Goal: Task Accomplishment & Management: Complete application form

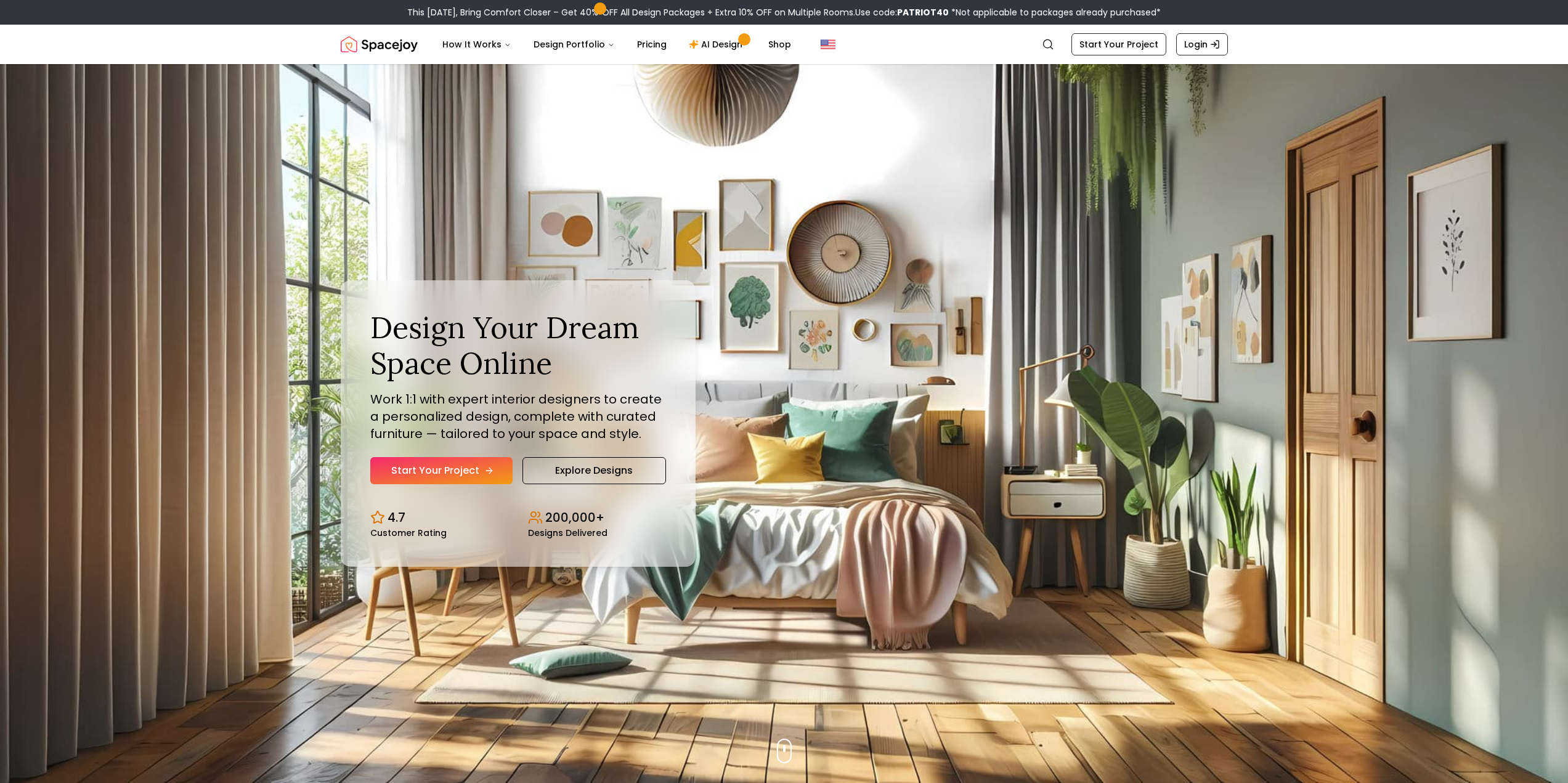
click at [465, 474] on link "Start Your Project" at bounding box center [441, 471] width 143 height 27
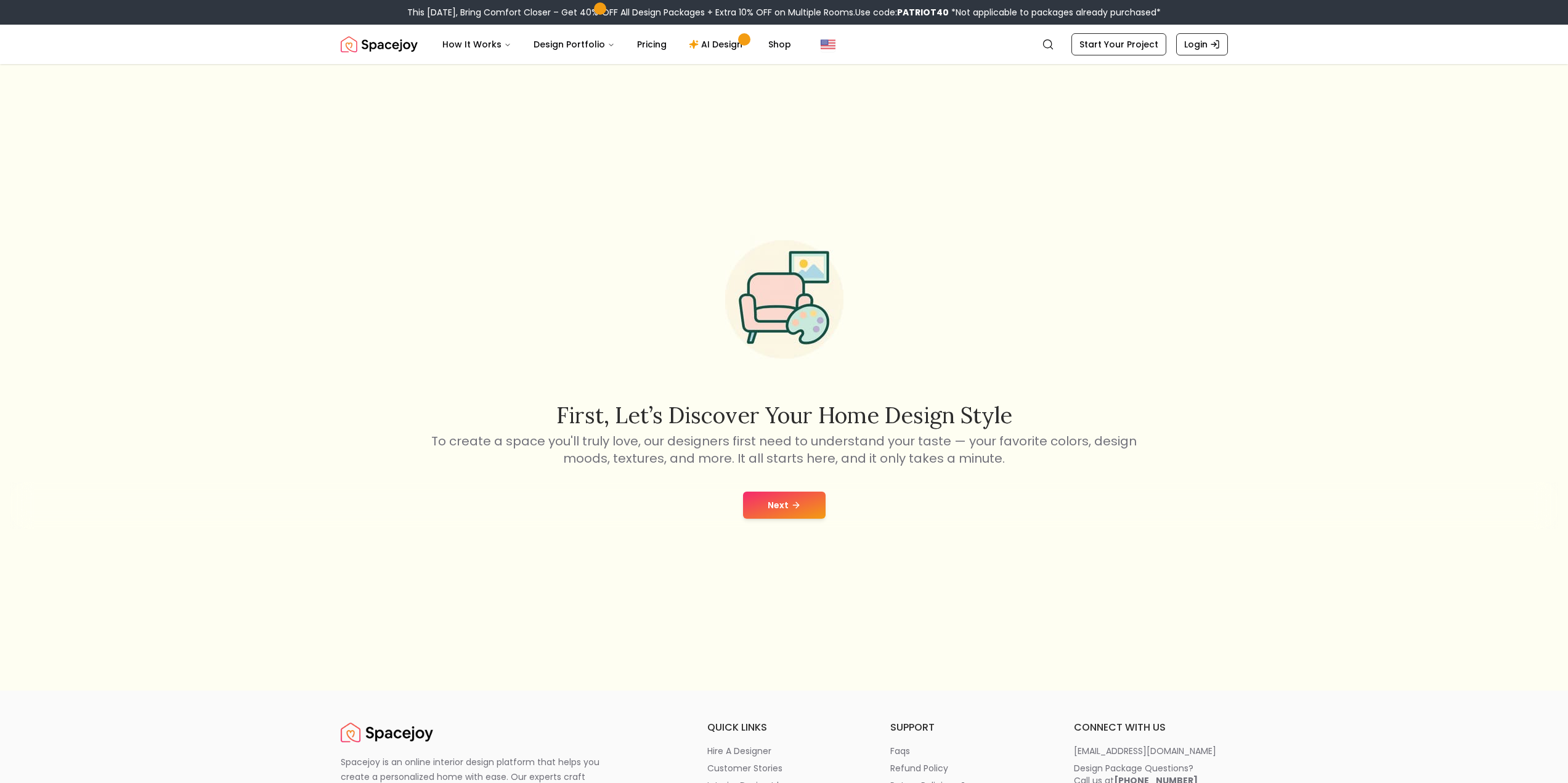
click at [776, 510] on button "Next" at bounding box center [784, 505] width 83 height 27
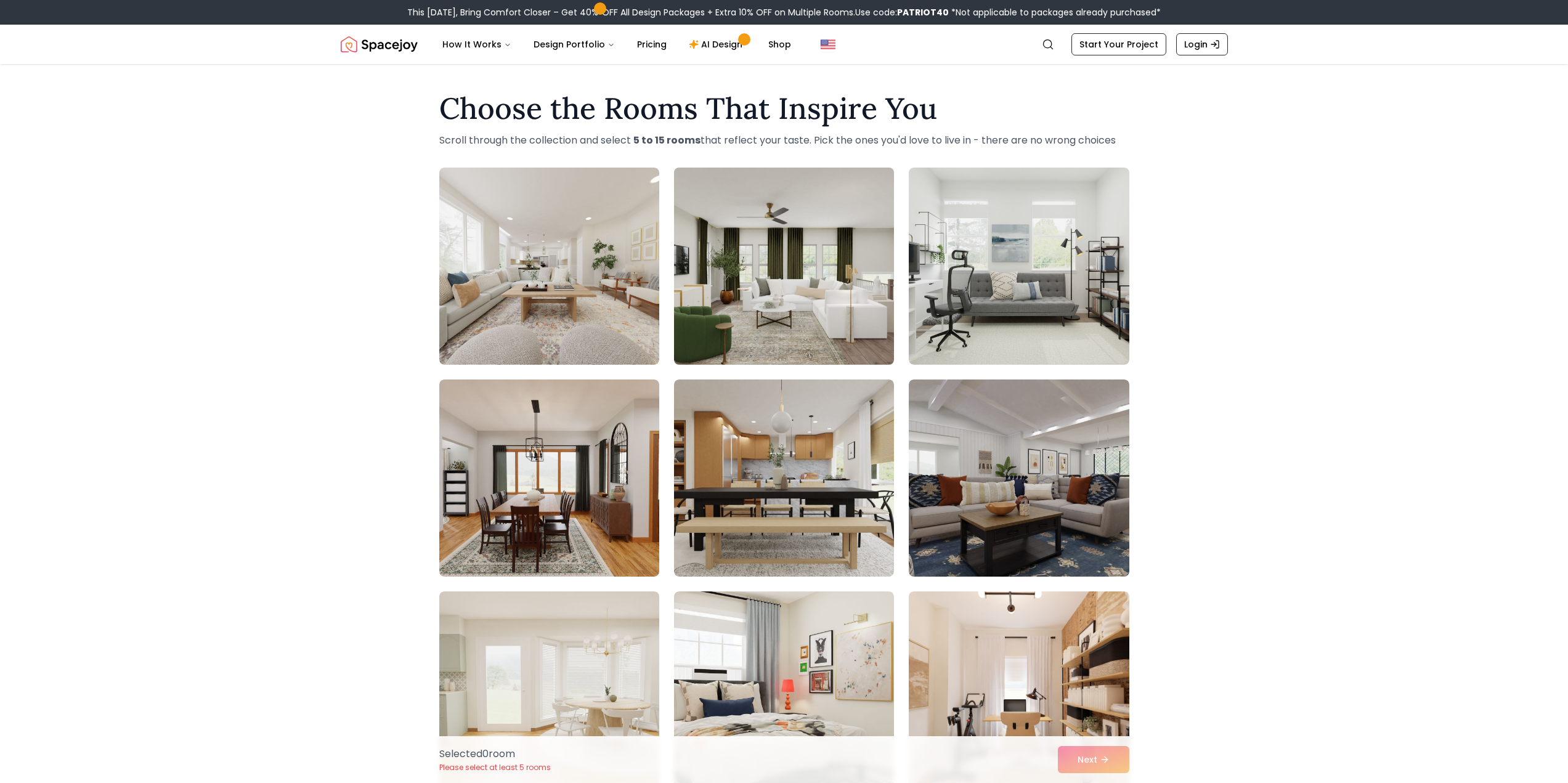
drag, startPoint x: 800, startPoint y: 320, endPoint x: 749, endPoint y: 320, distance: 51.0
click at [800, 320] on img at bounding box center [784, 266] width 231 height 207
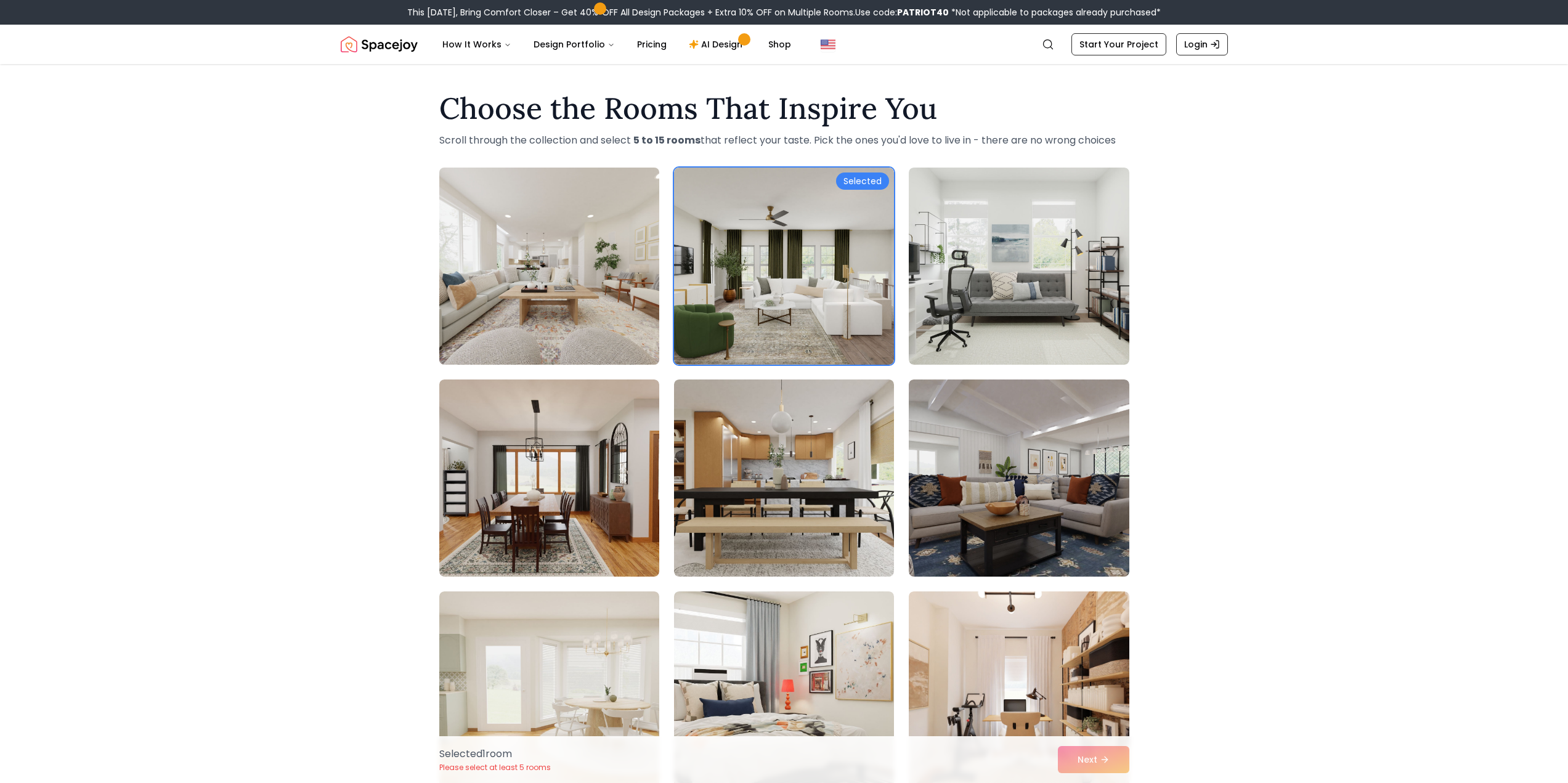
click at [586, 310] on img at bounding box center [549, 266] width 231 height 207
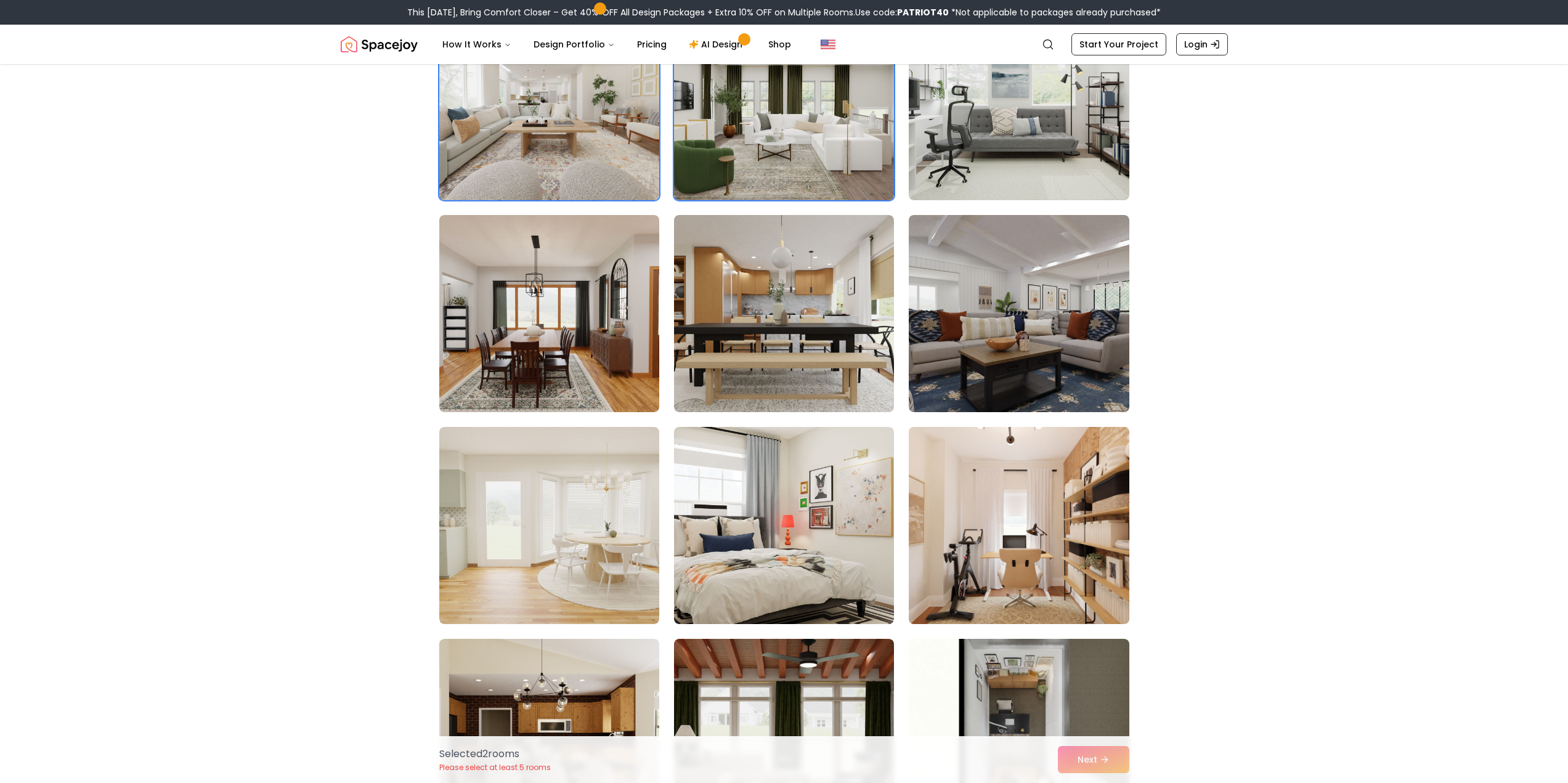
scroll to position [328, 0]
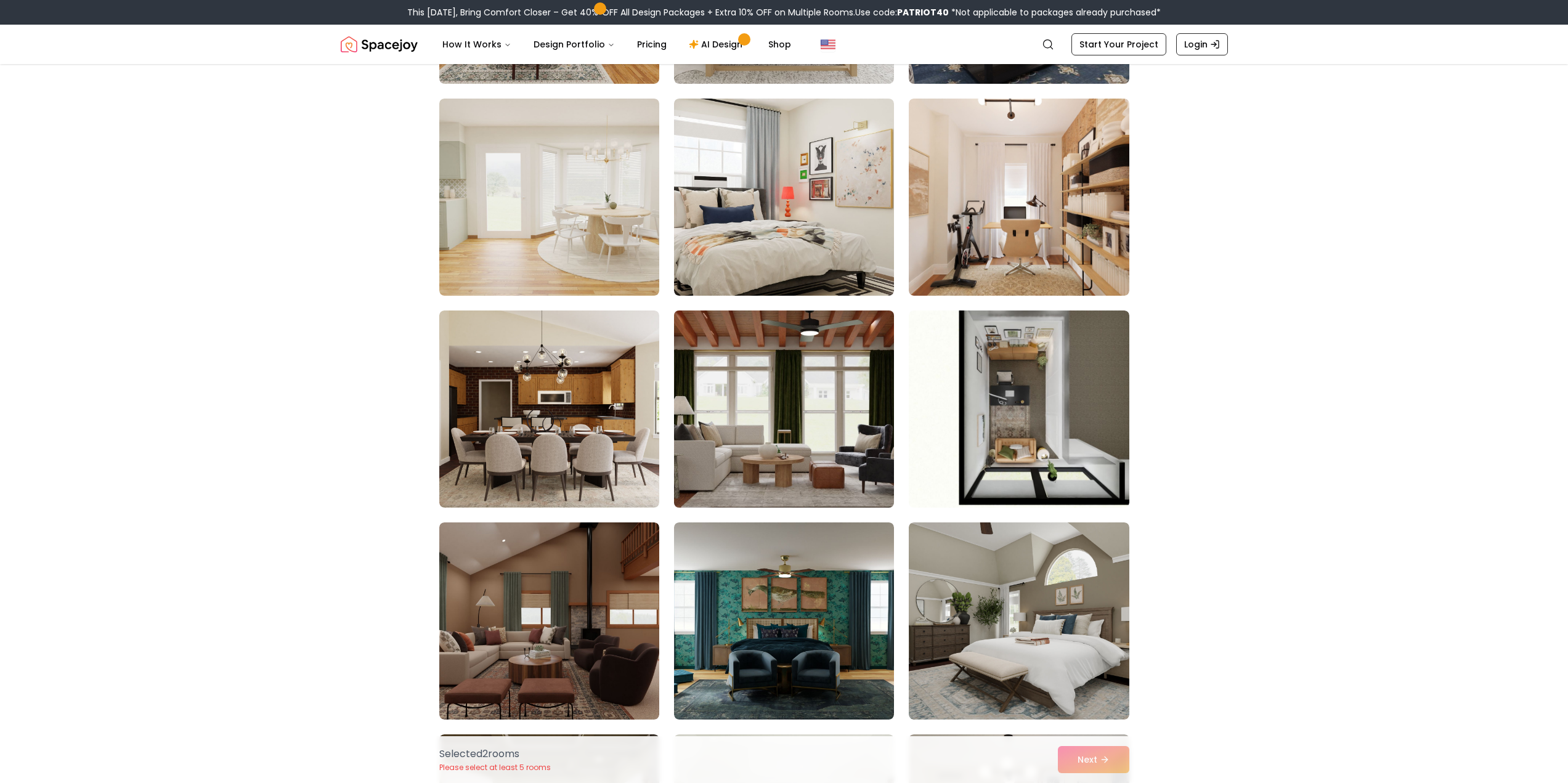
click at [755, 430] on img at bounding box center [784, 409] width 231 height 207
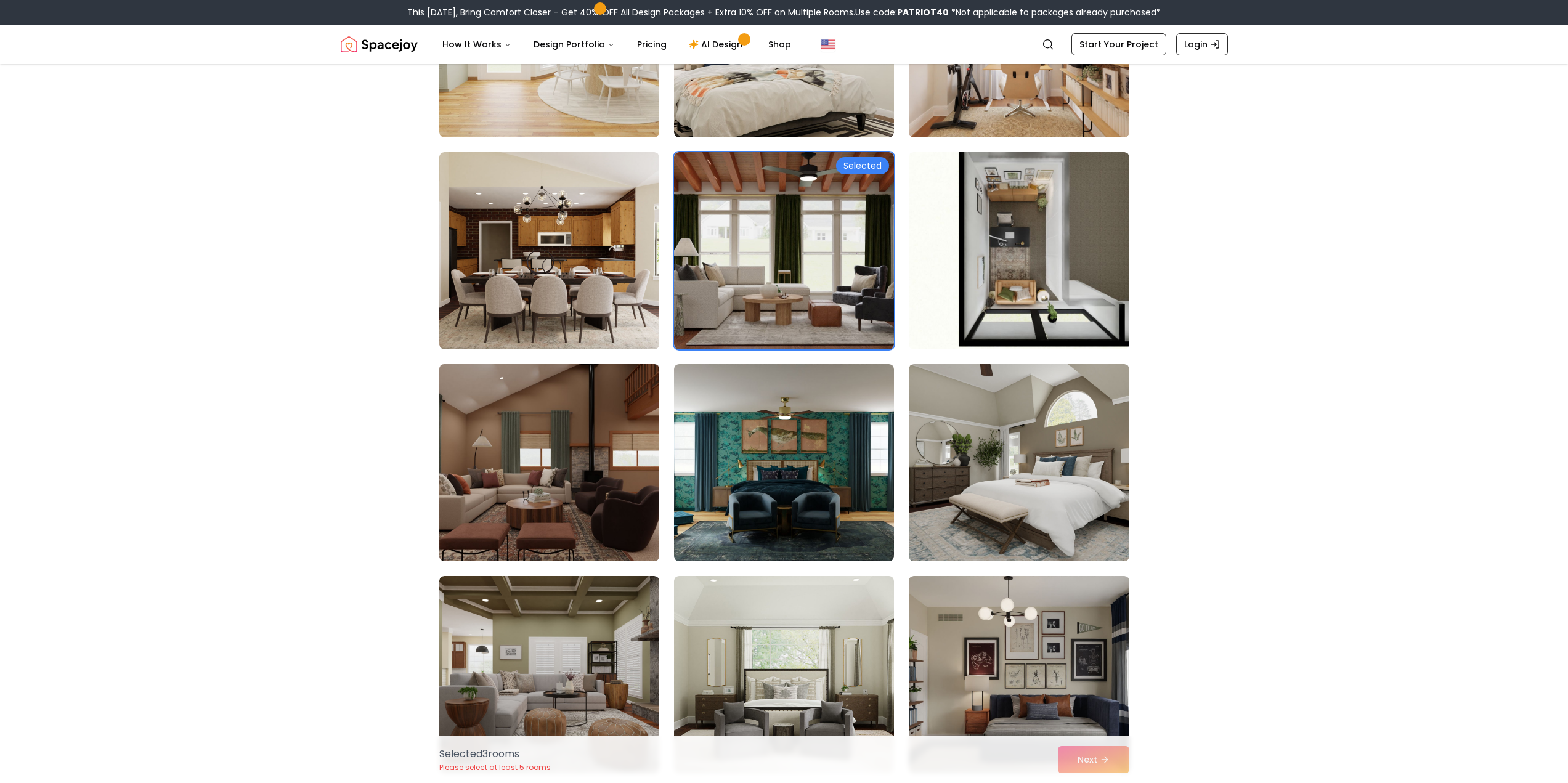
scroll to position [657, 0]
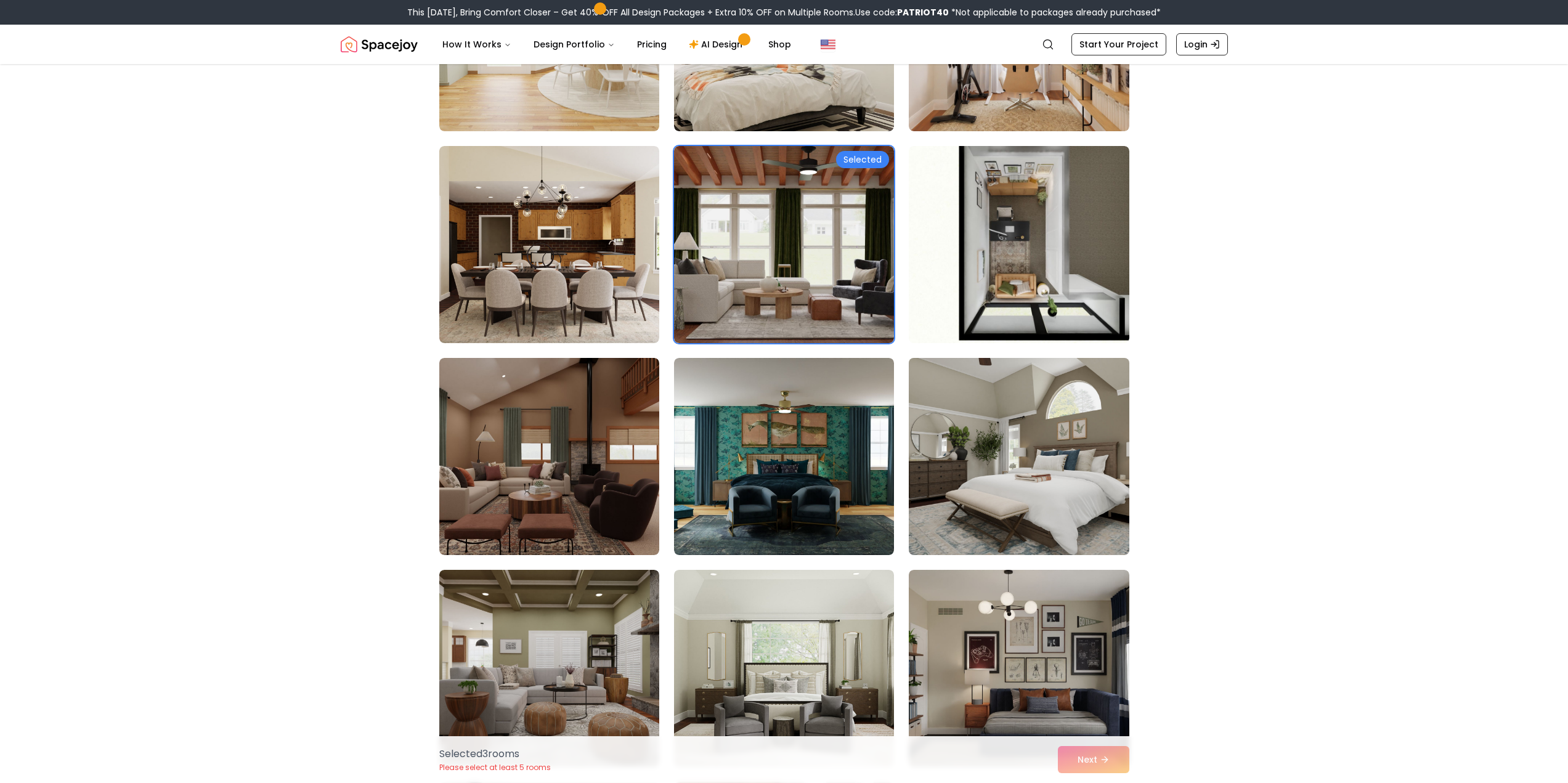
click at [1031, 496] on img at bounding box center [1018, 457] width 231 height 207
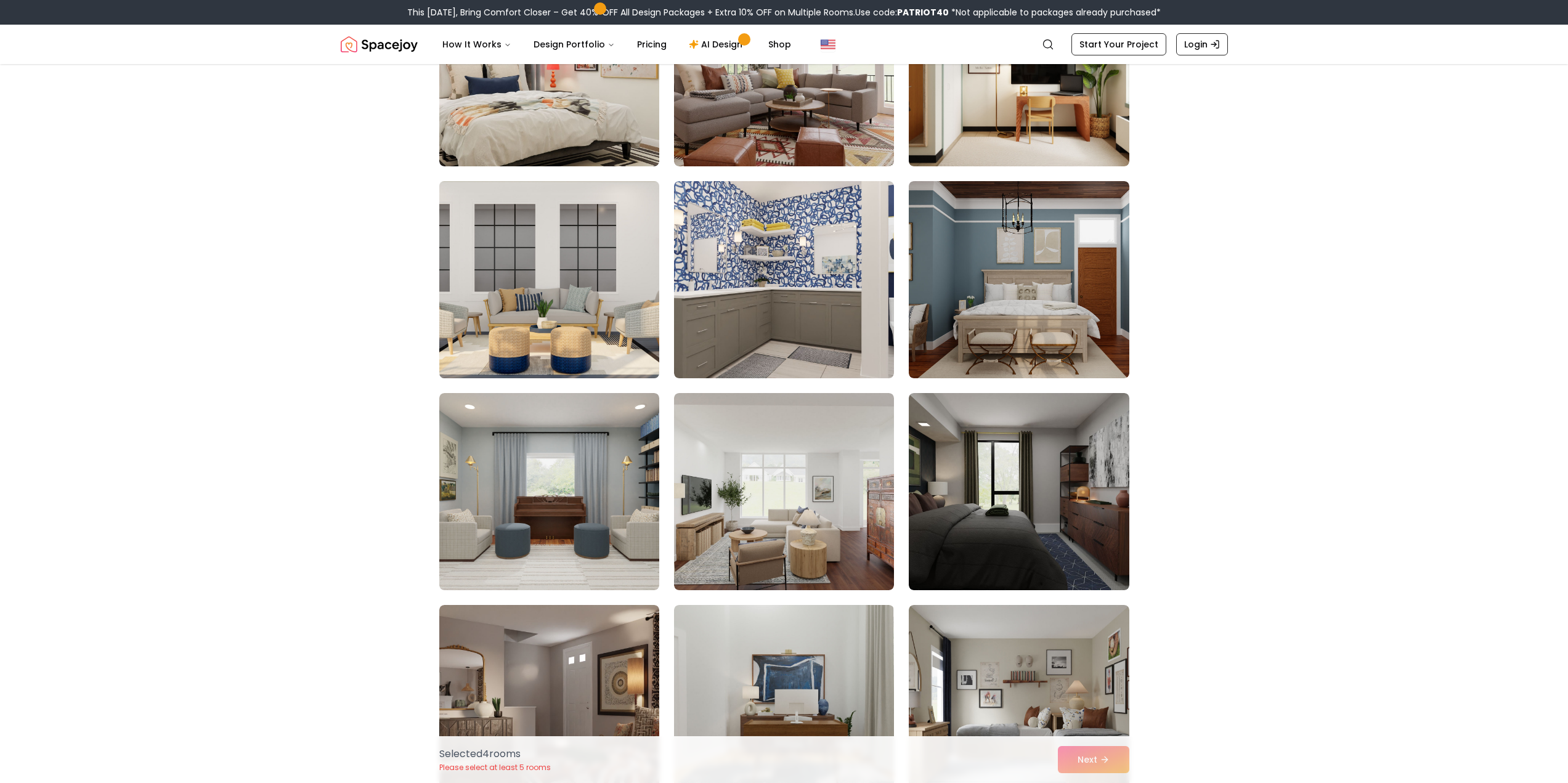
scroll to position [1479, 0]
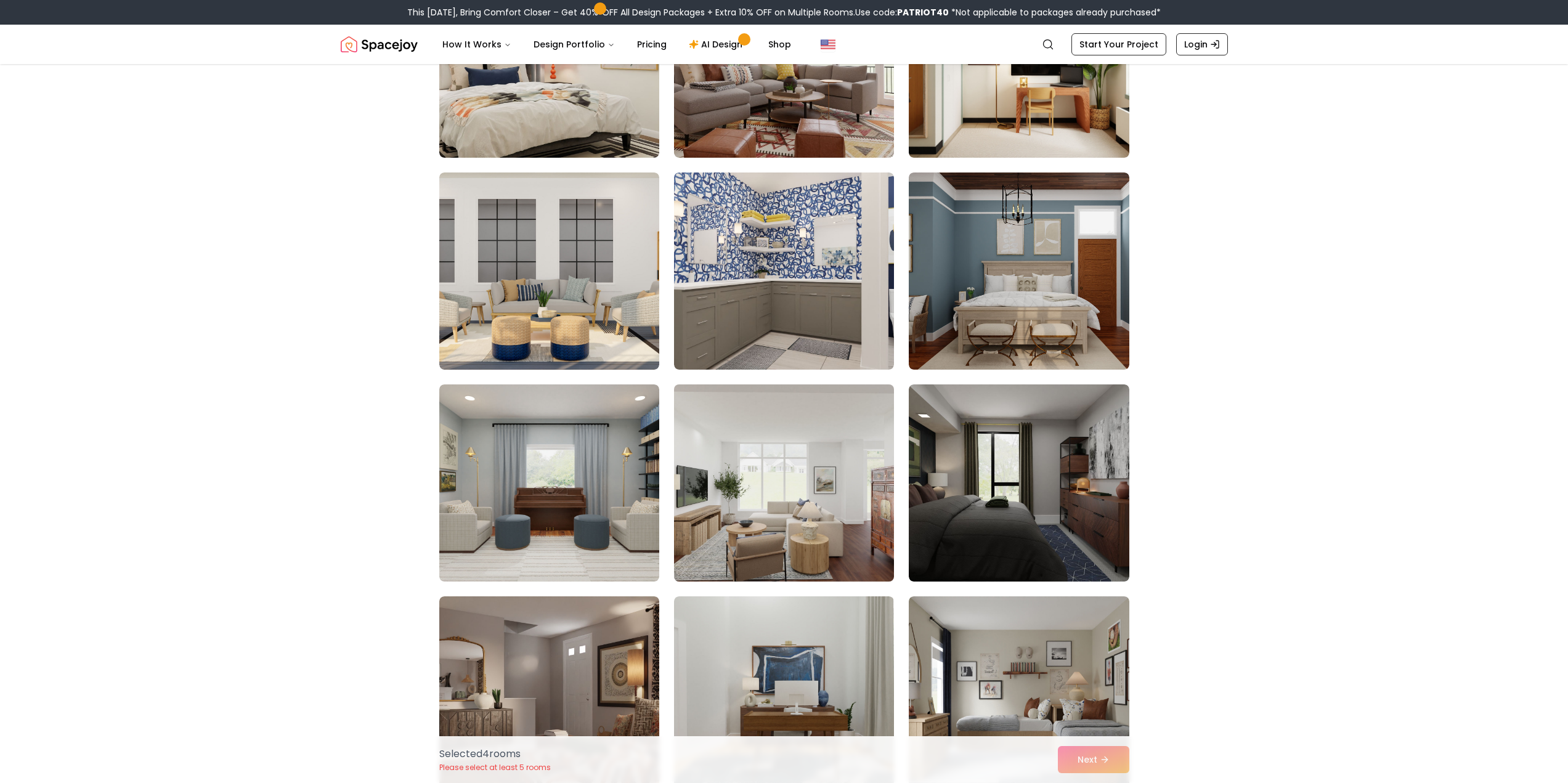
click at [779, 522] on img at bounding box center [784, 483] width 231 height 207
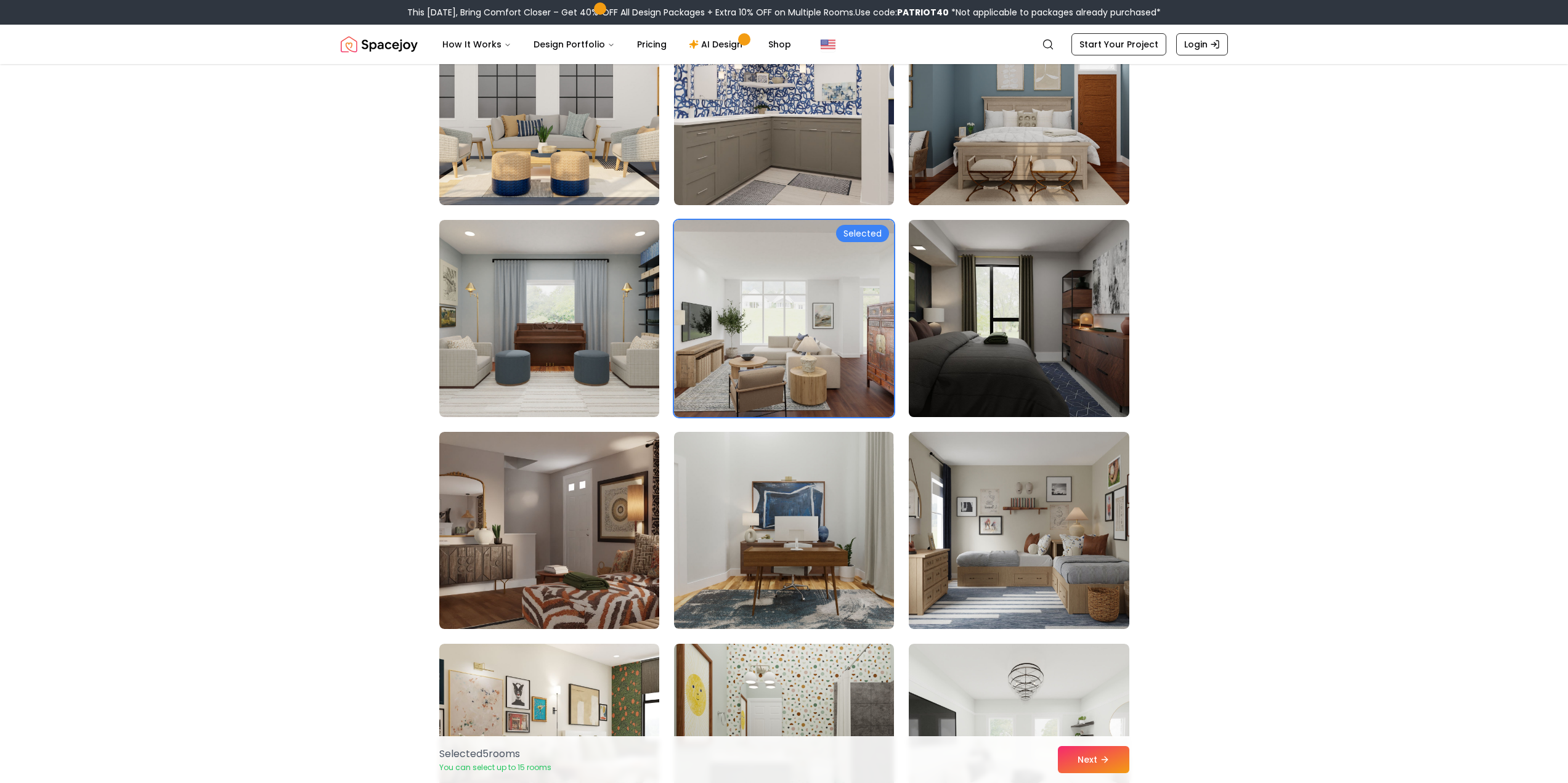
click at [1030, 299] on img at bounding box center [1018, 318] width 231 height 207
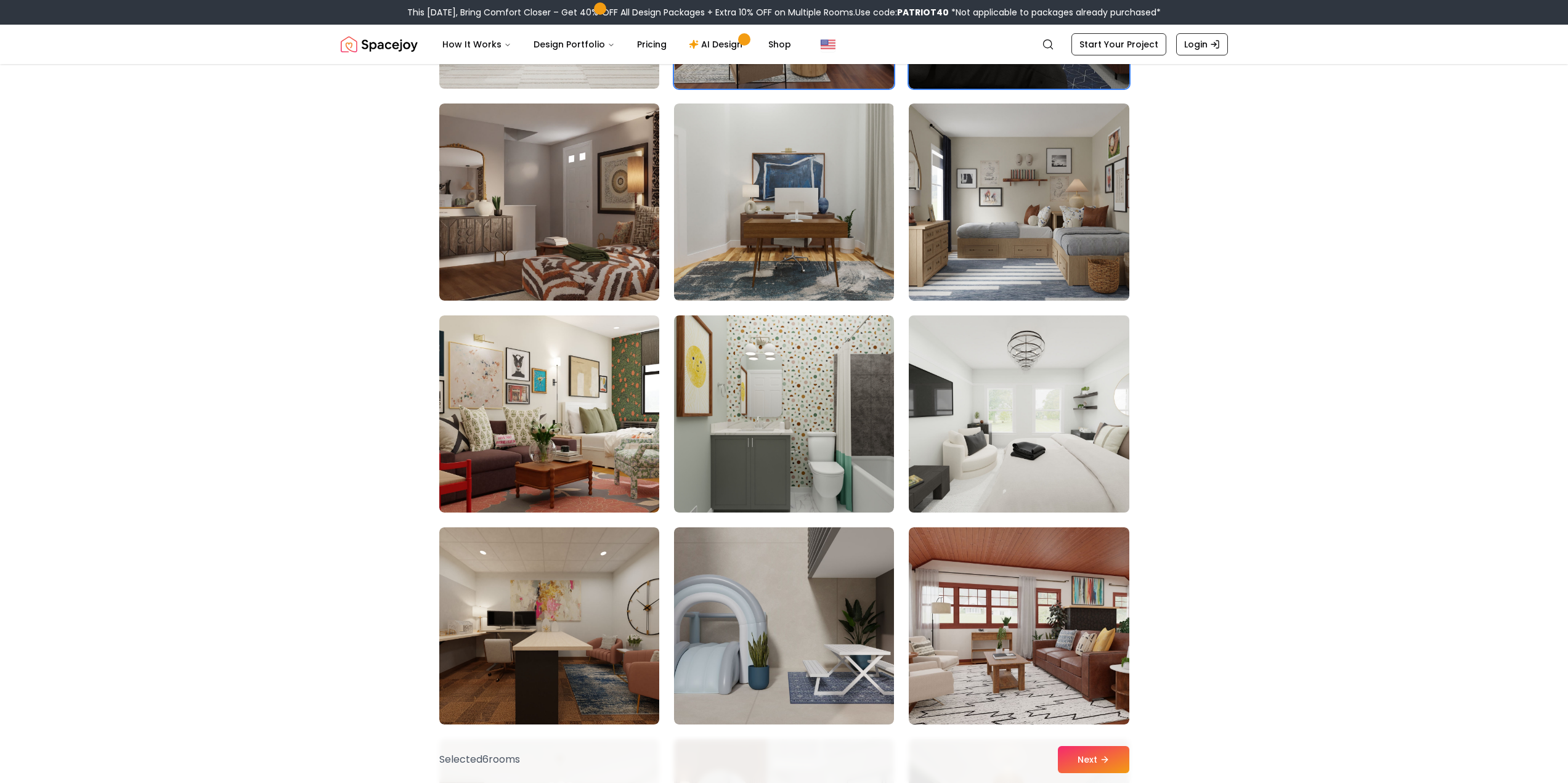
click at [1024, 466] on img at bounding box center [1018, 414] width 231 height 207
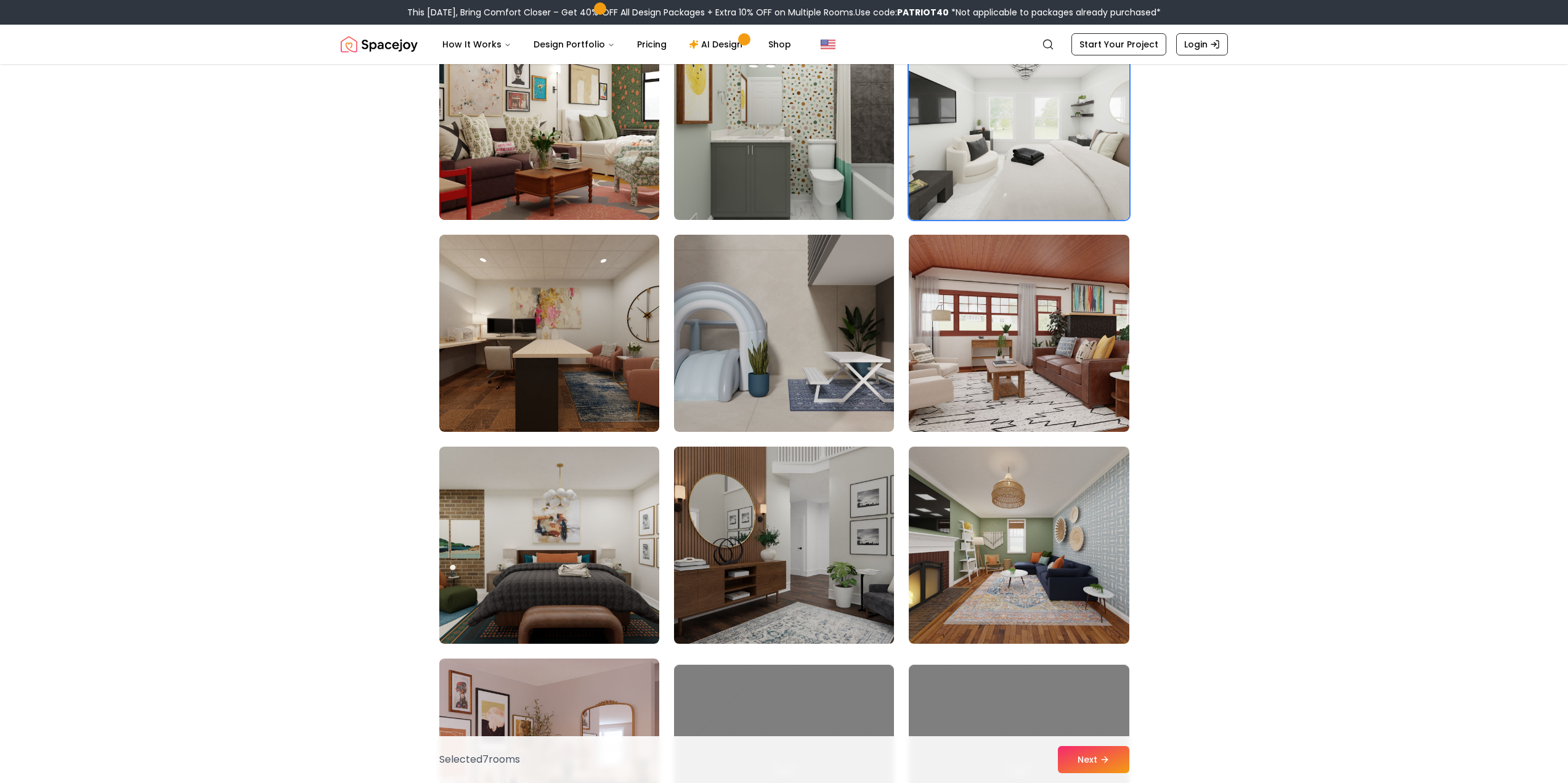
scroll to position [2301, 0]
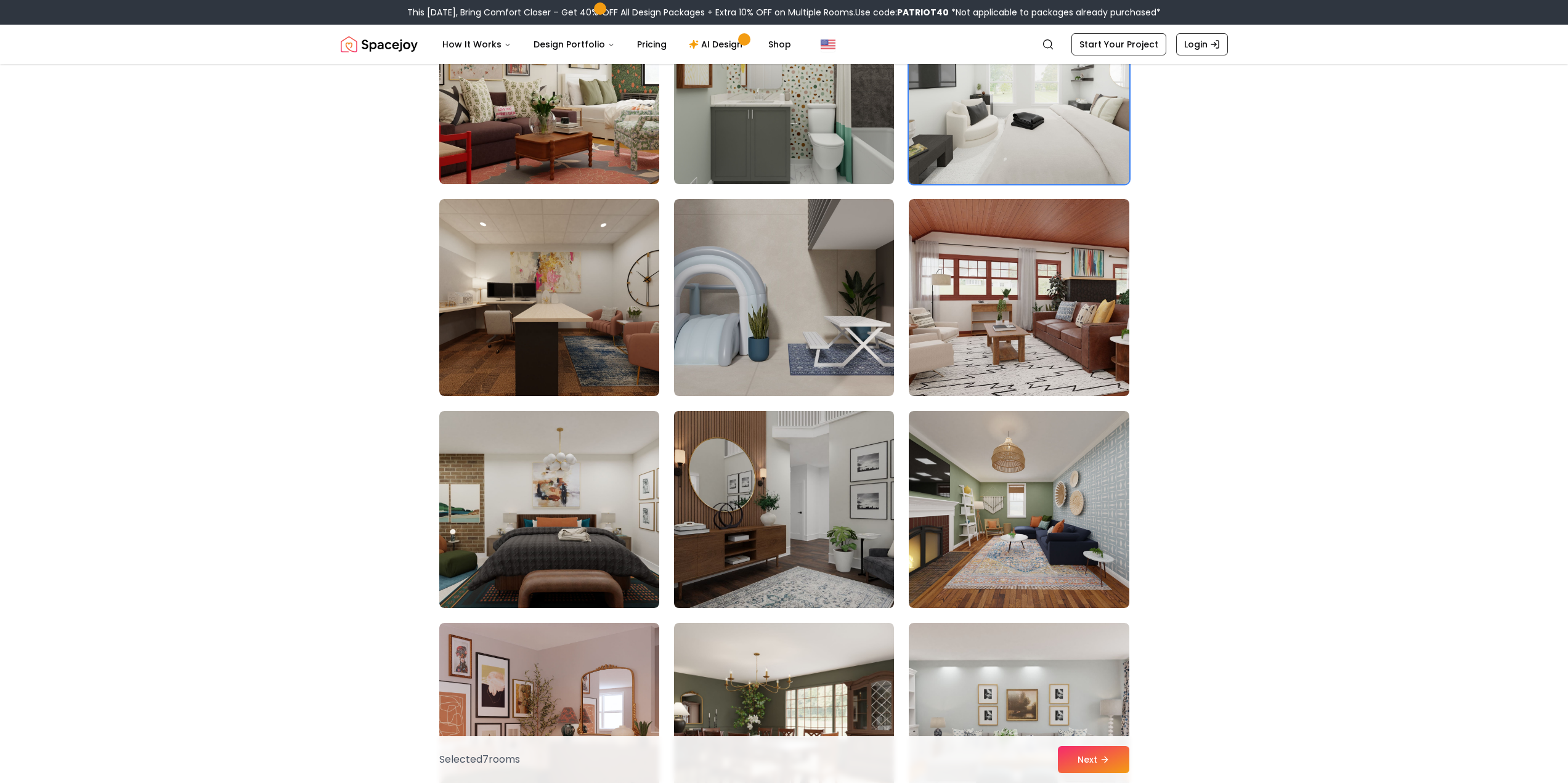
click at [802, 493] on img at bounding box center [784, 509] width 231 height 207
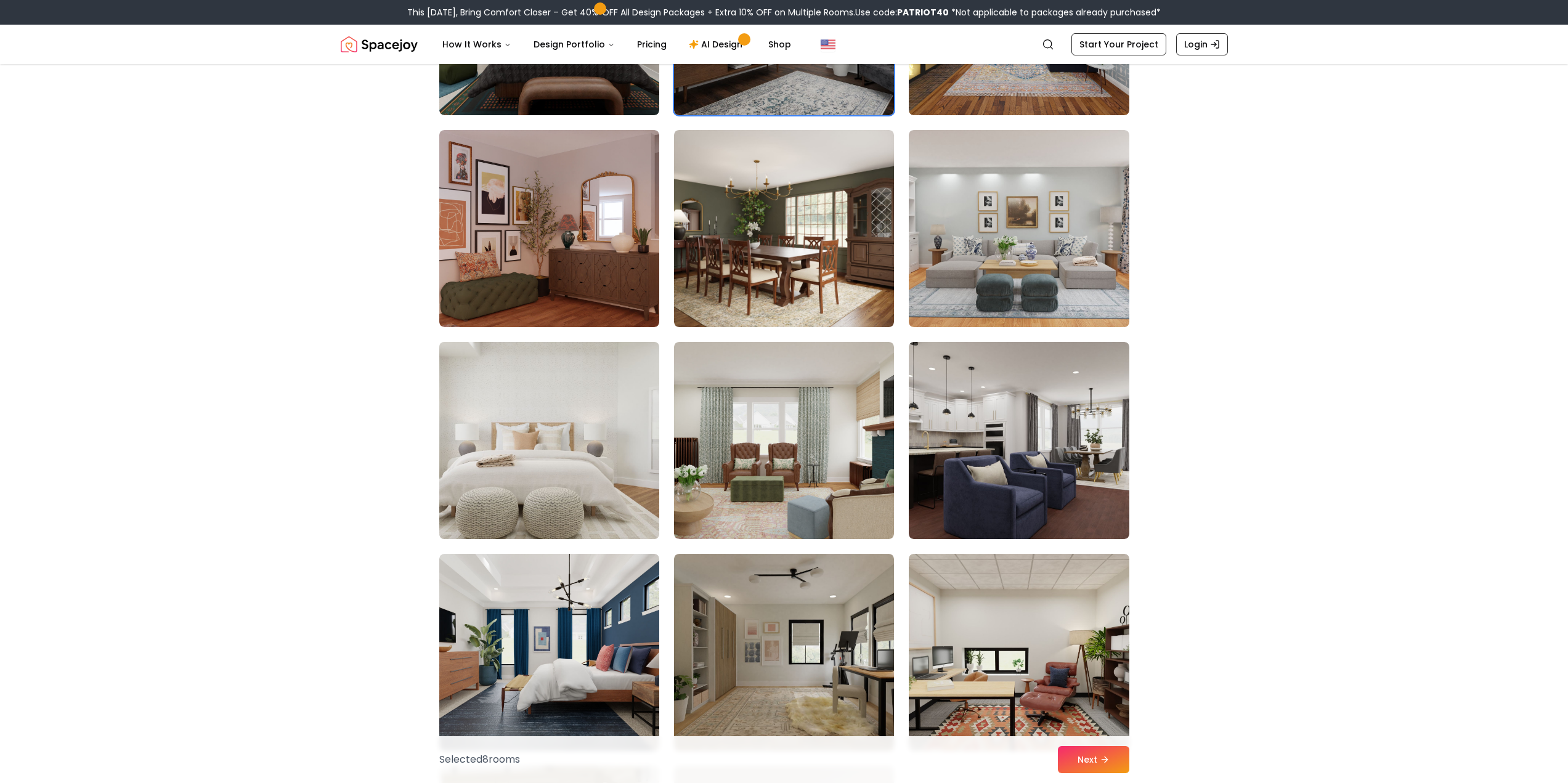
click at [547, 484] on img at bounding box center [549, 441] width 231 height 207
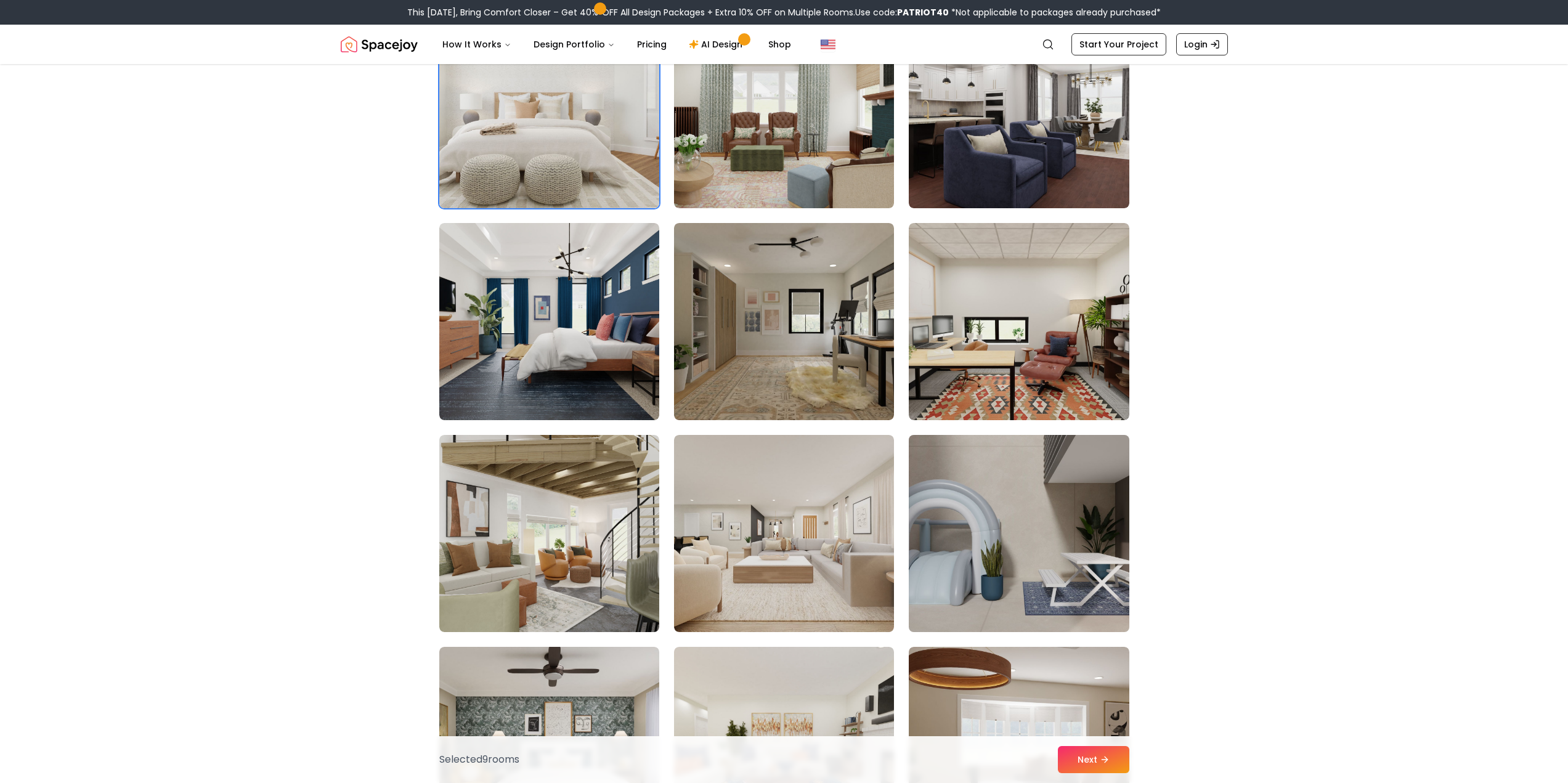
scroll to position [3287, 0]
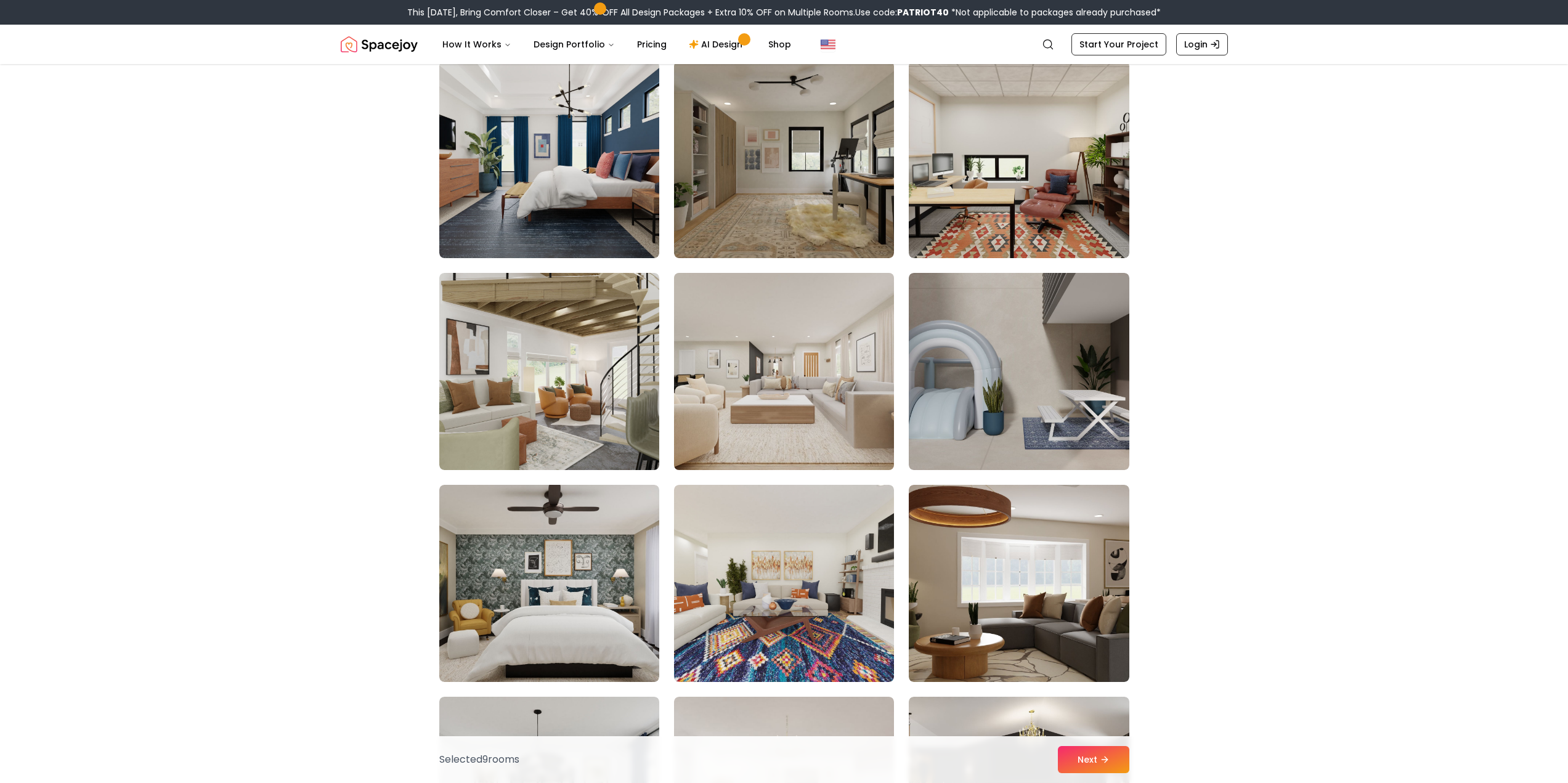
click at [757, 416] on img at bounding box center [784, 372] width 231 height 207
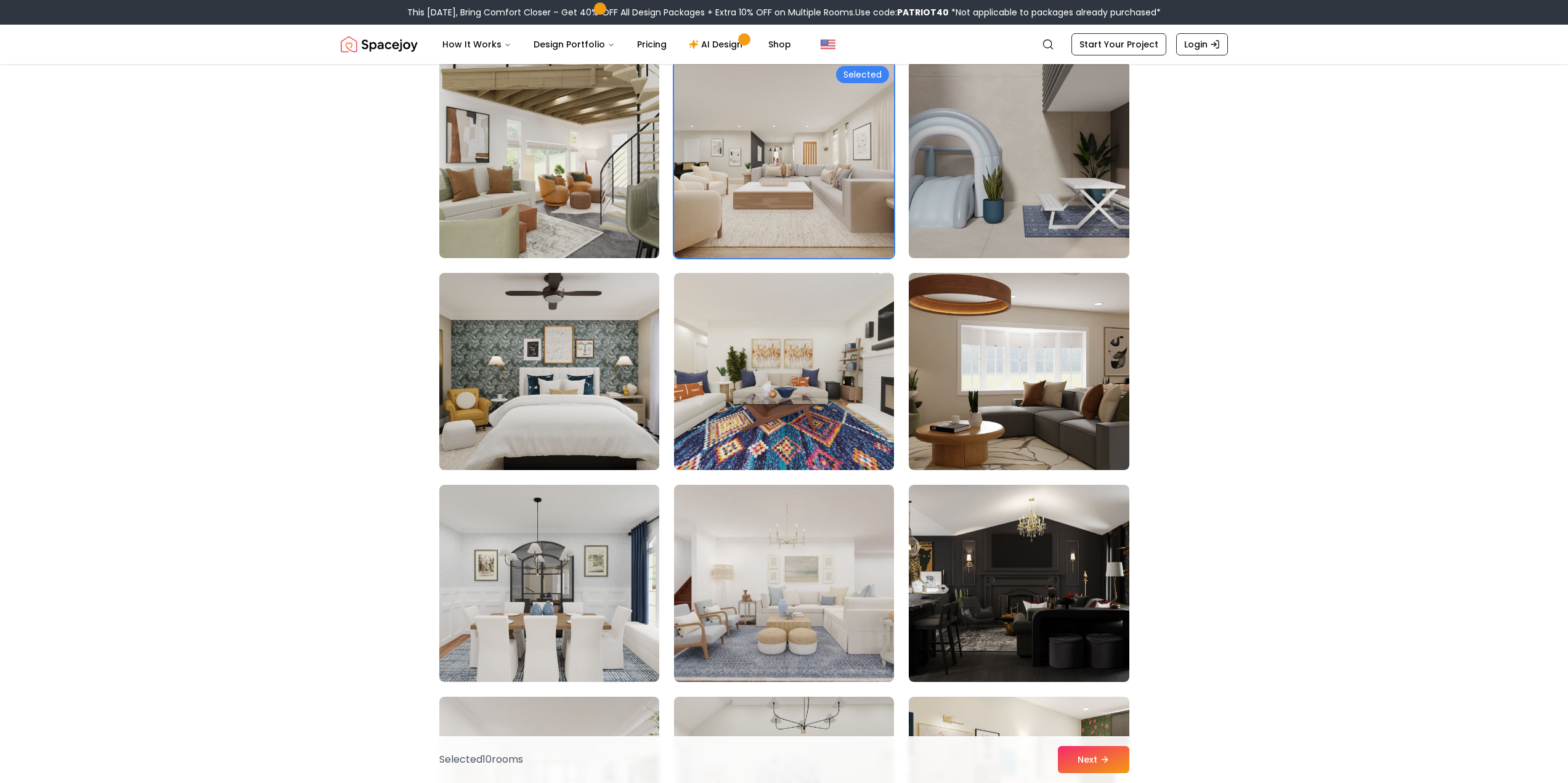
scroll to position [3616, 0]
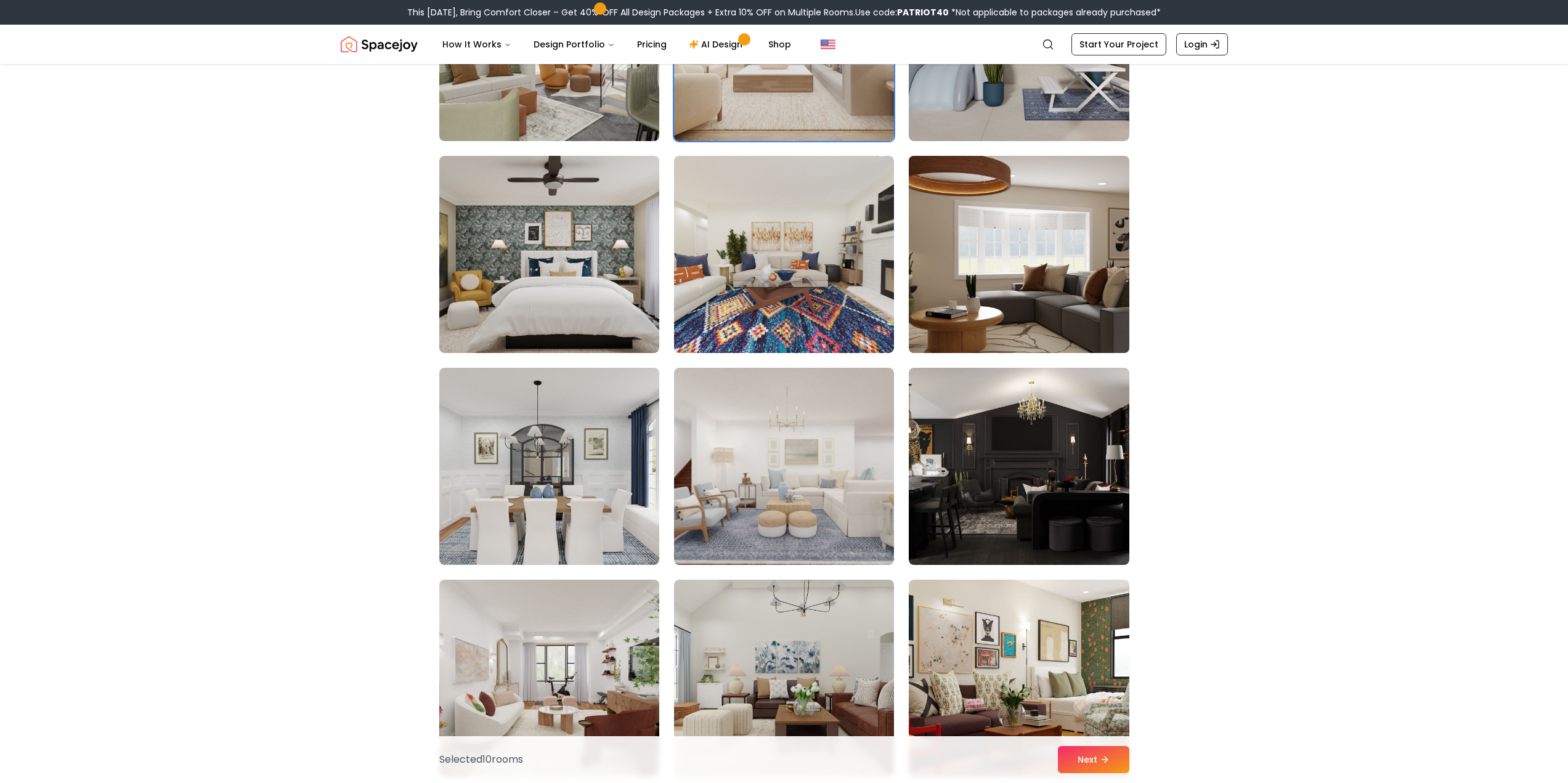
click at [1092, 259] on img at bounding box center [1018, 254] width 231 height 207
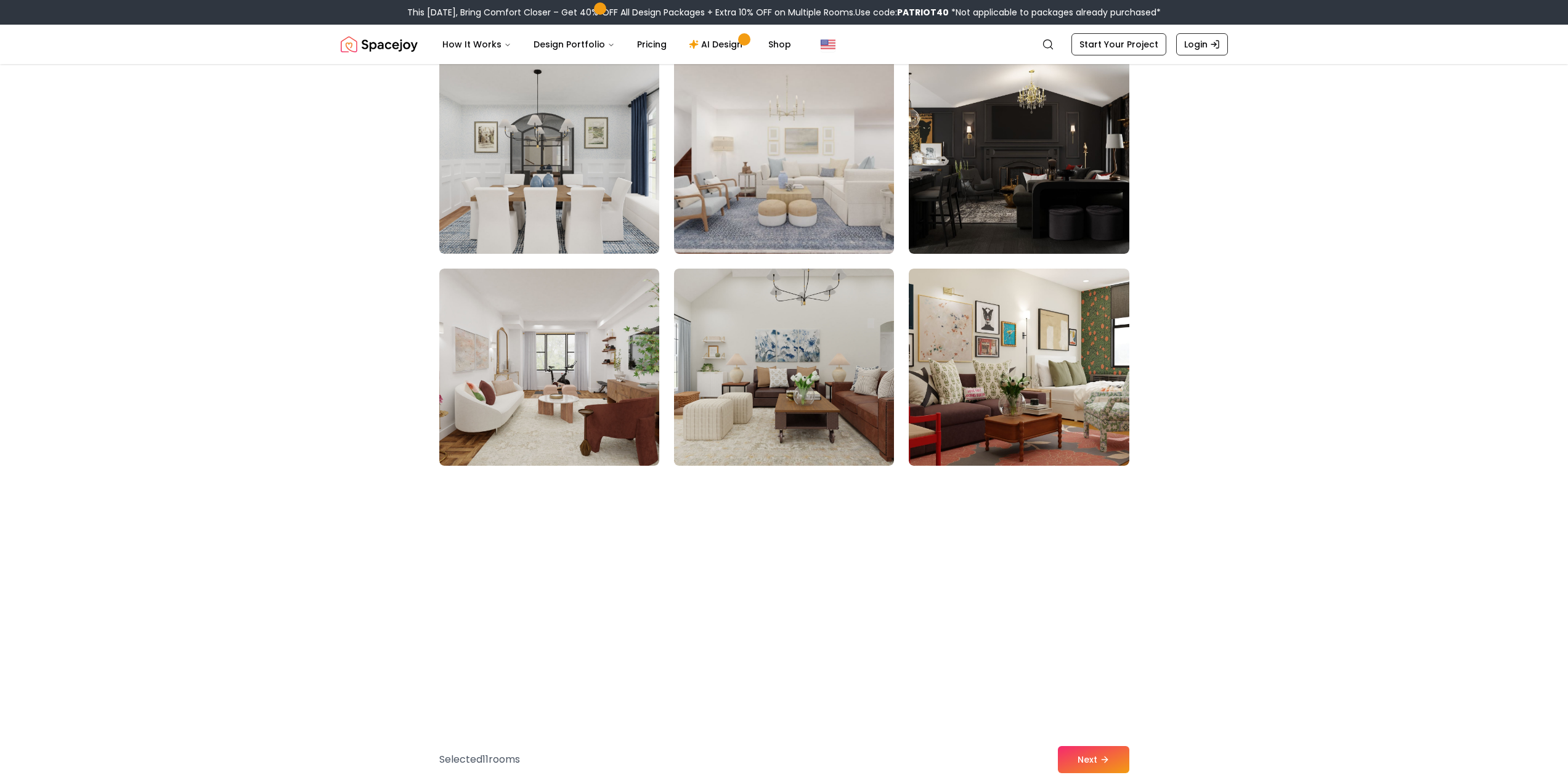
scroll to position [3944, 0]
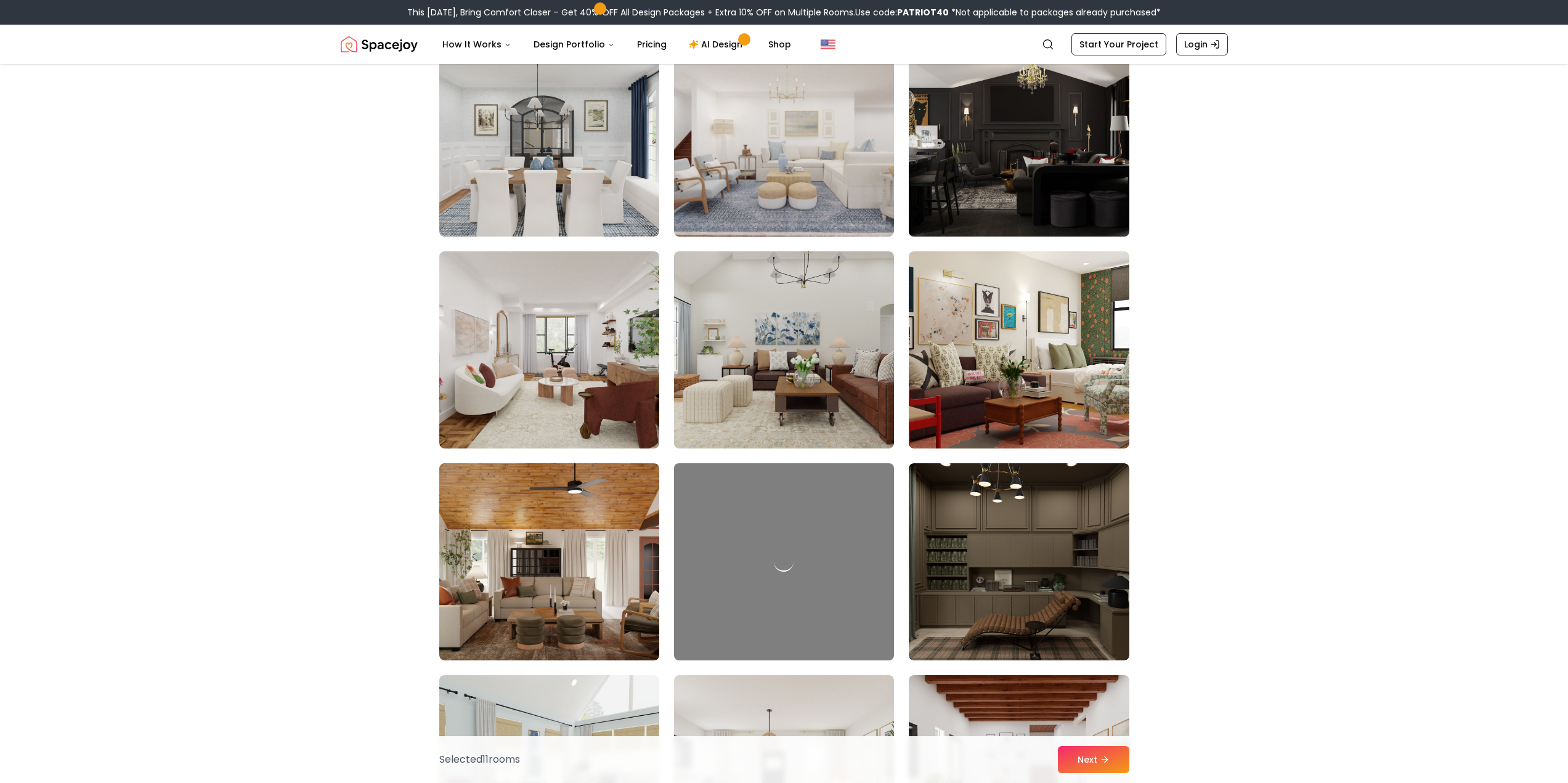
click at [1030, 161] on img at bounding box center [1018, 138] width 231 height 207
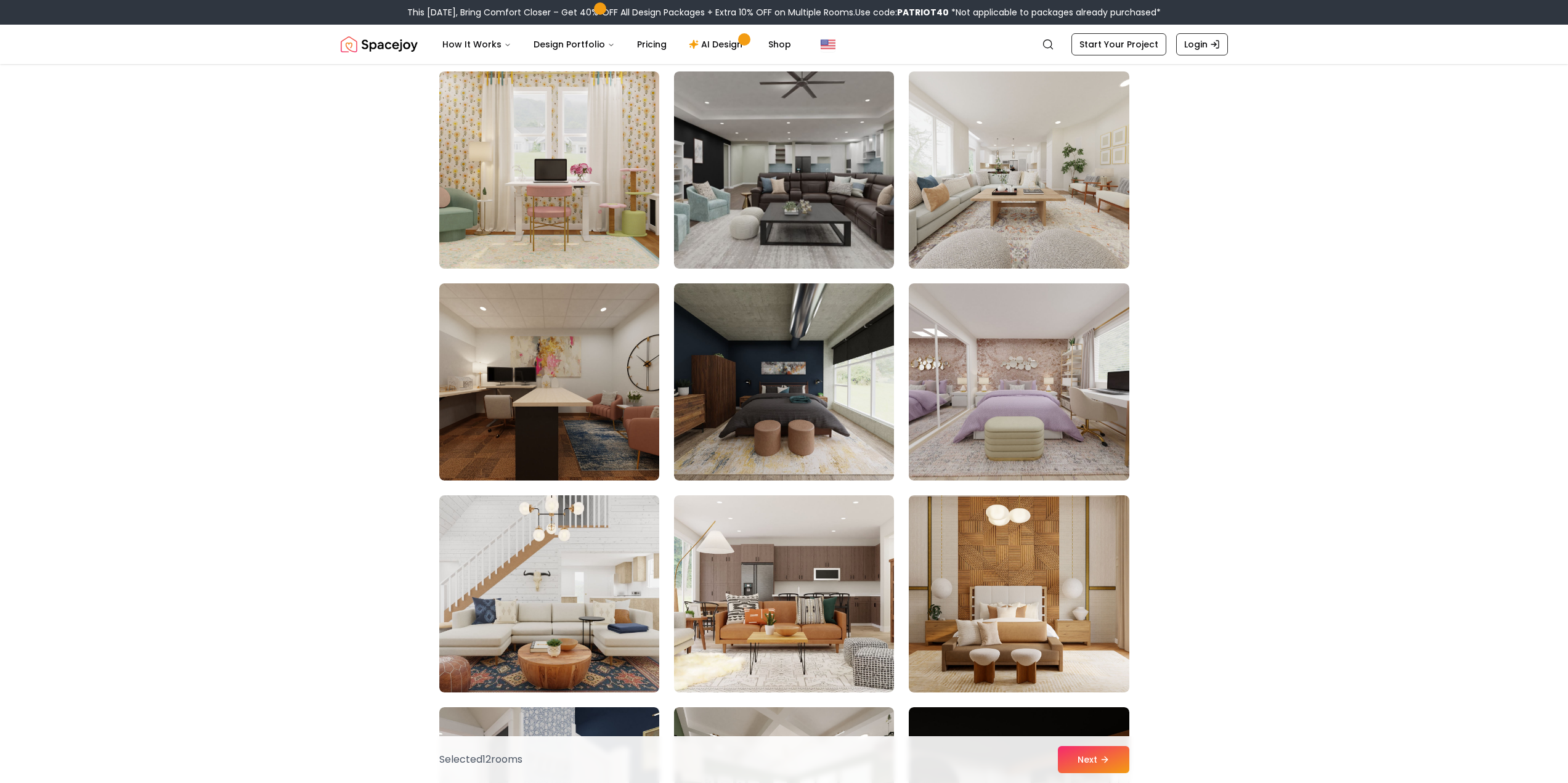
scroll to position [4766, 0]
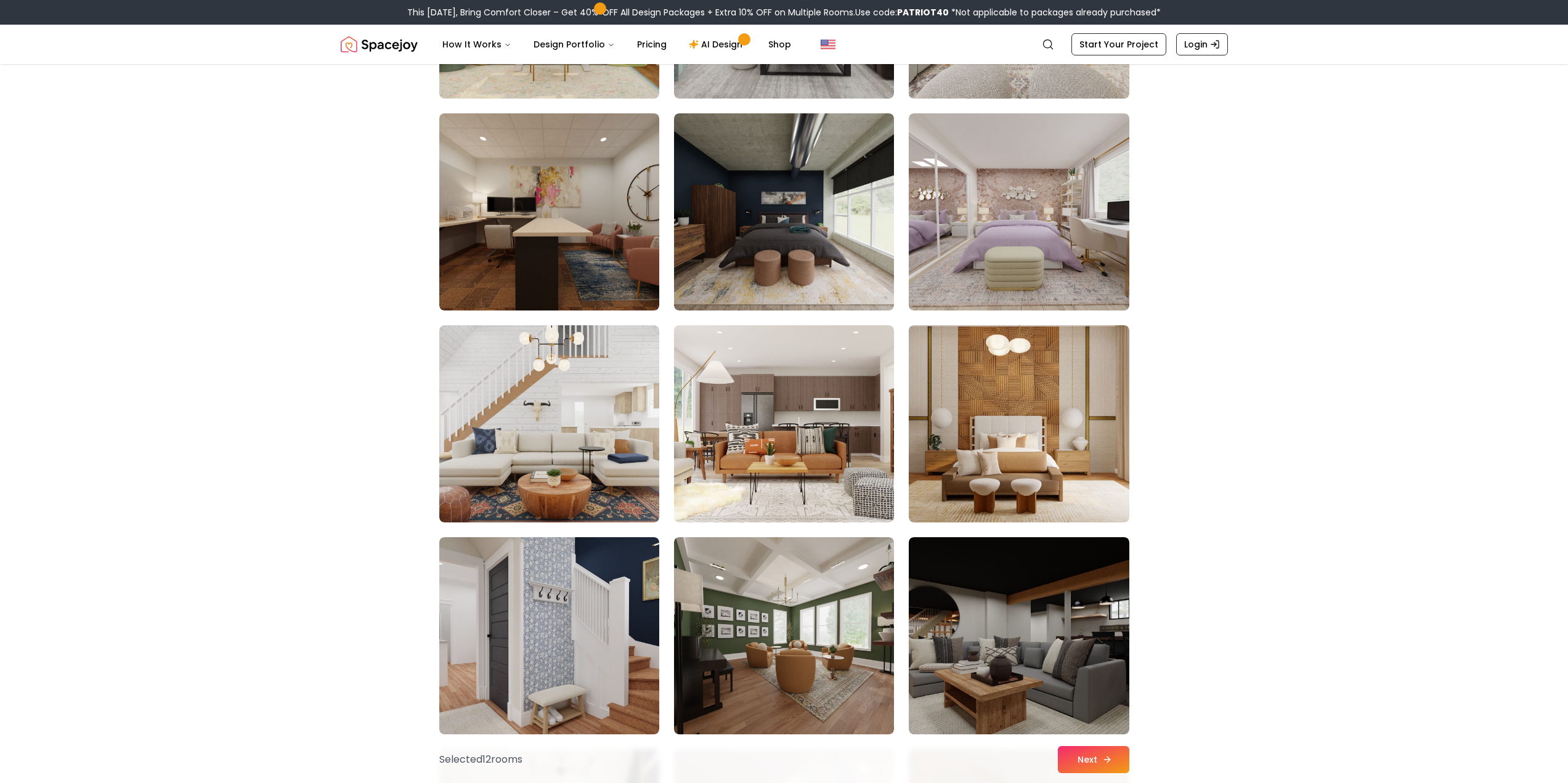
click at [1092, 762] on button "Next" at bounding box center [1094, 760] width 71 height 27
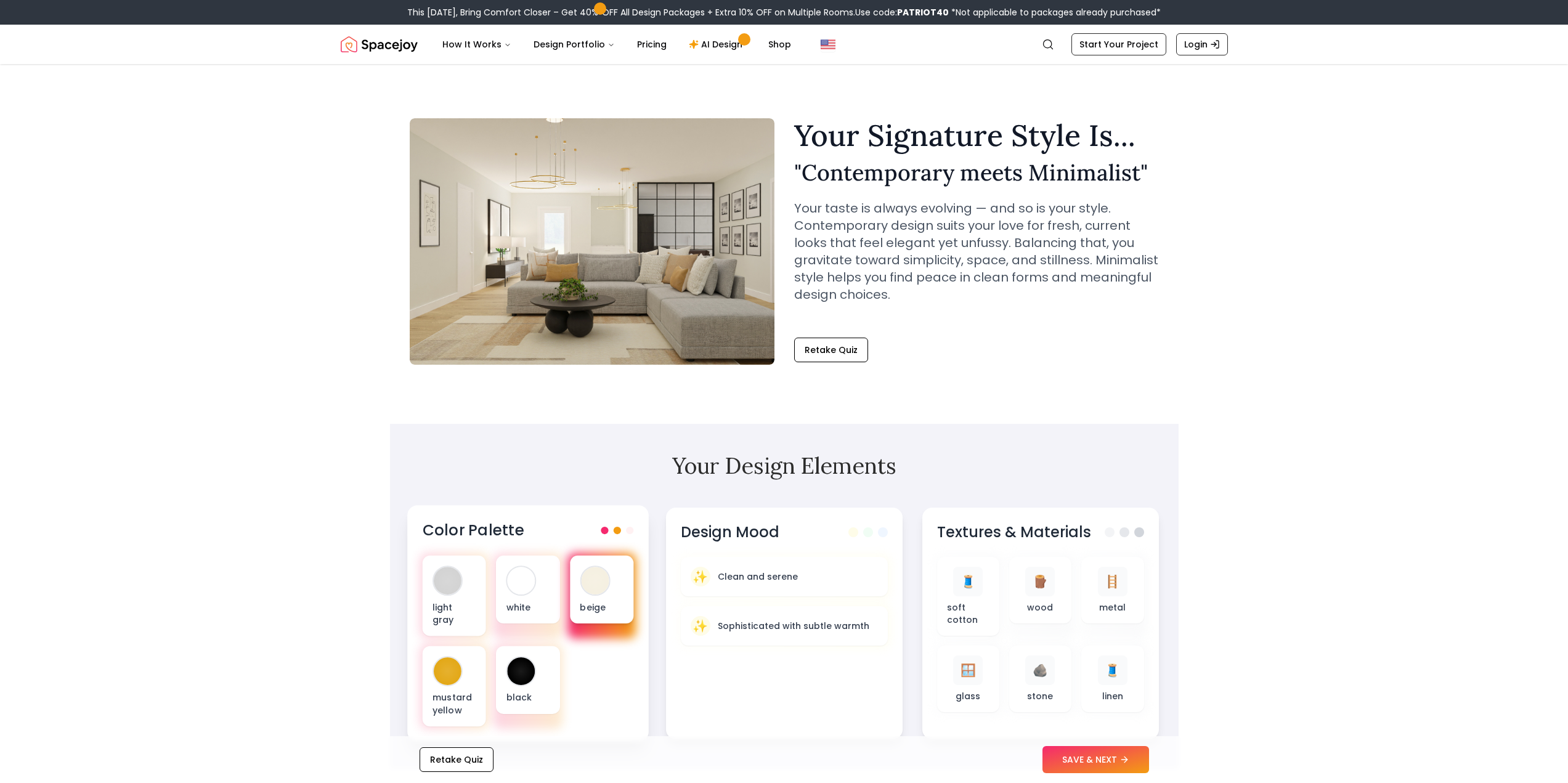
click at [589, 598] on div "beige" at bounding box center [601, 589] width 63 height 68
click at [516, 596] on div "white" at bounding box center [527, 589] width 63 height 68
click at [464, 604] on p "light gray" at bounding box center [453, 614] width 44 height 25
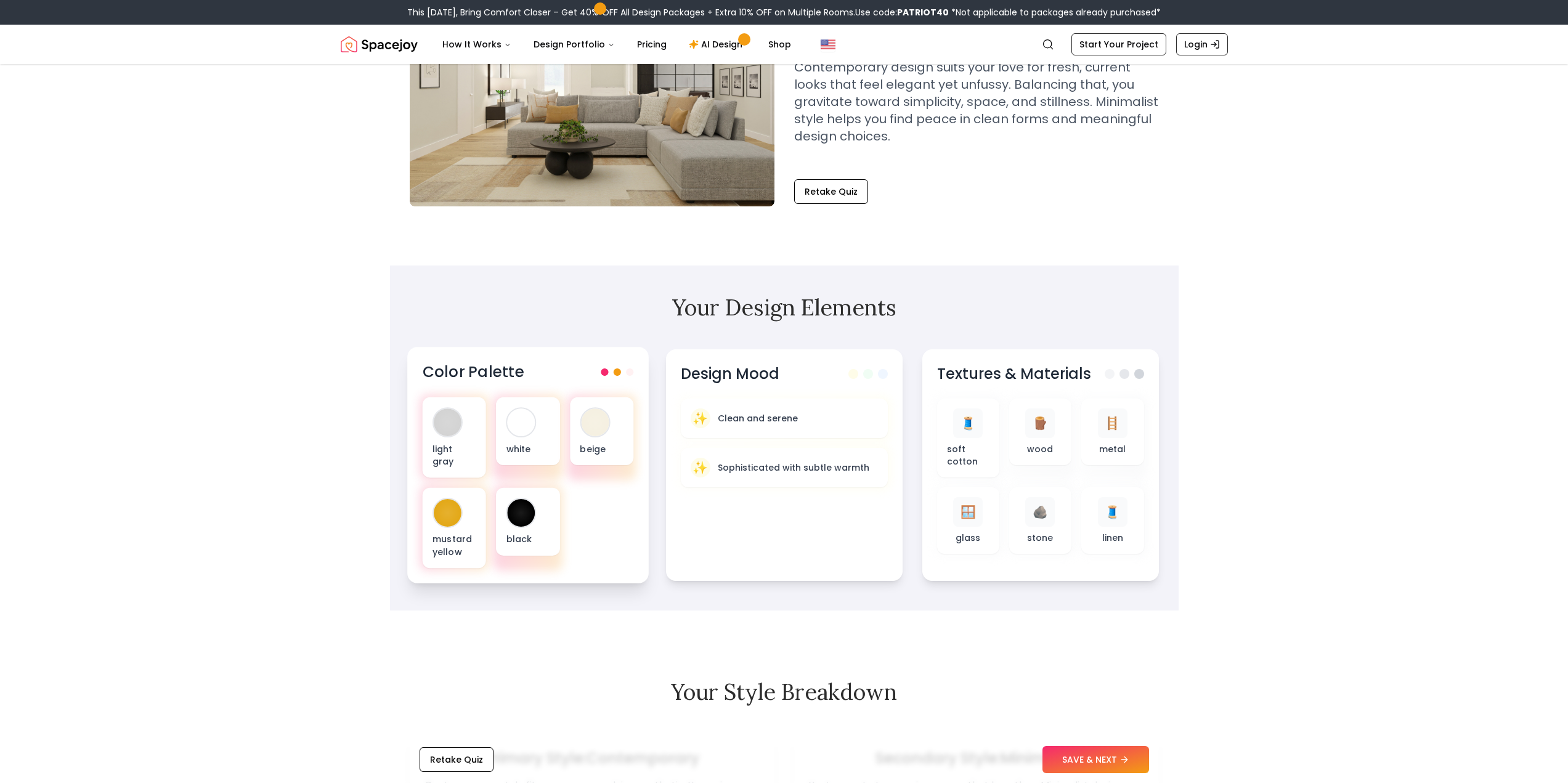
scroll to position [165, 0]
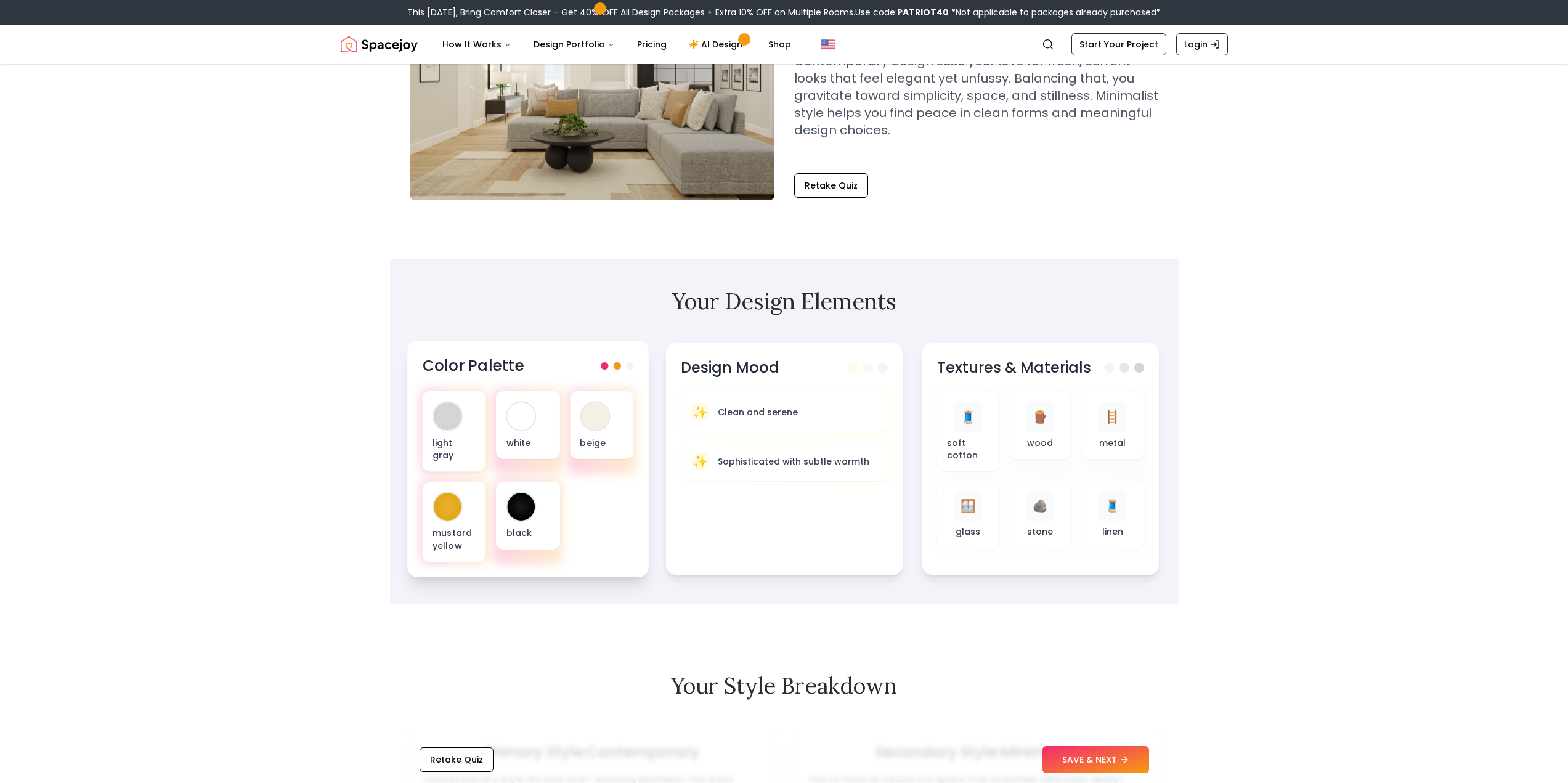
drag, startPoint x: 615, startPoint y: 366, endPoint x: 637, endPoint y: 367, distance: 22.0
click at [617, 366] on span at bounding box center [617, 366] width 7 height 7
click at [631, 368] on span at bounding box center [629, 366] width 7 height 7
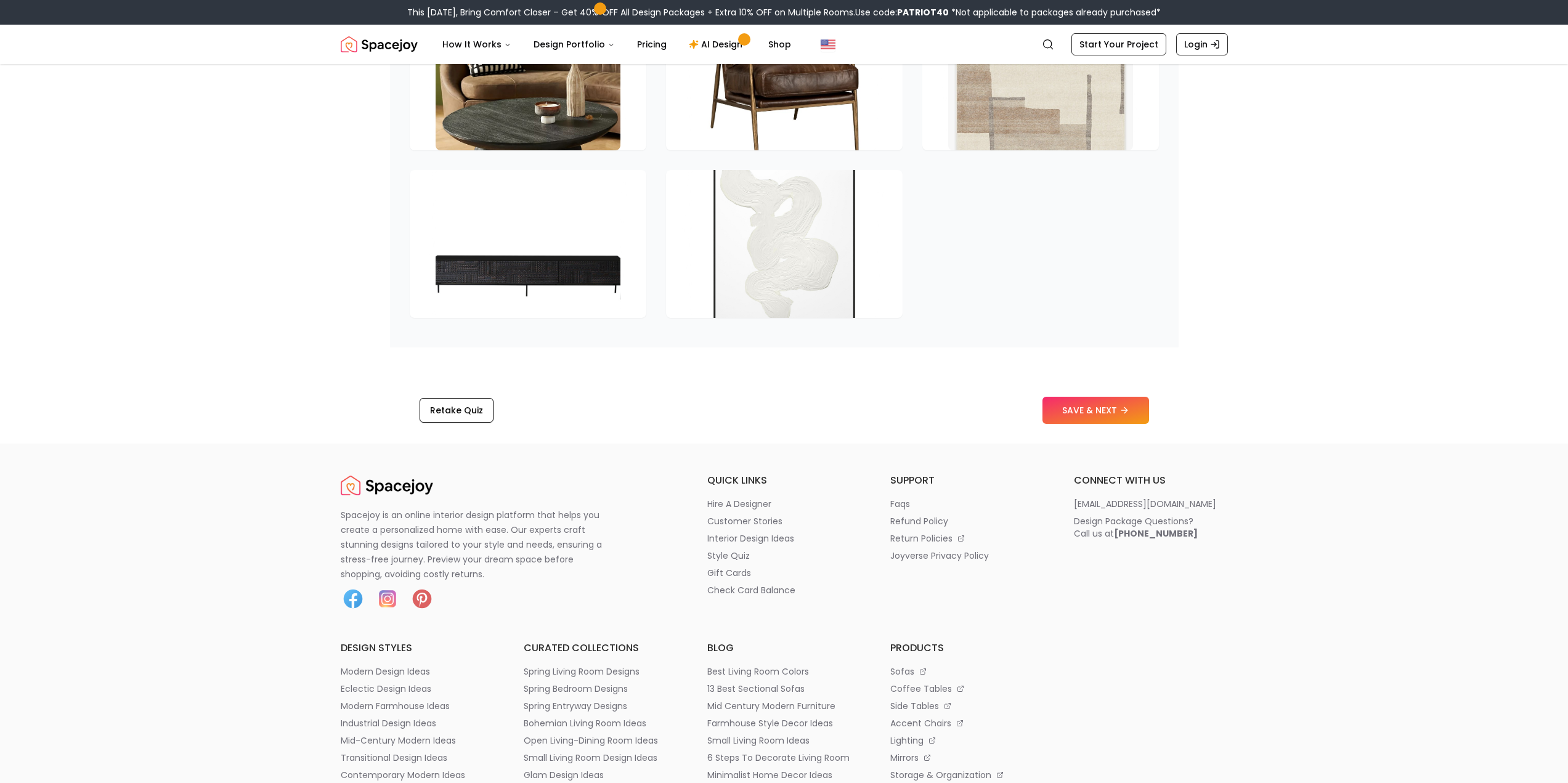
scroll to position [1808, 0]
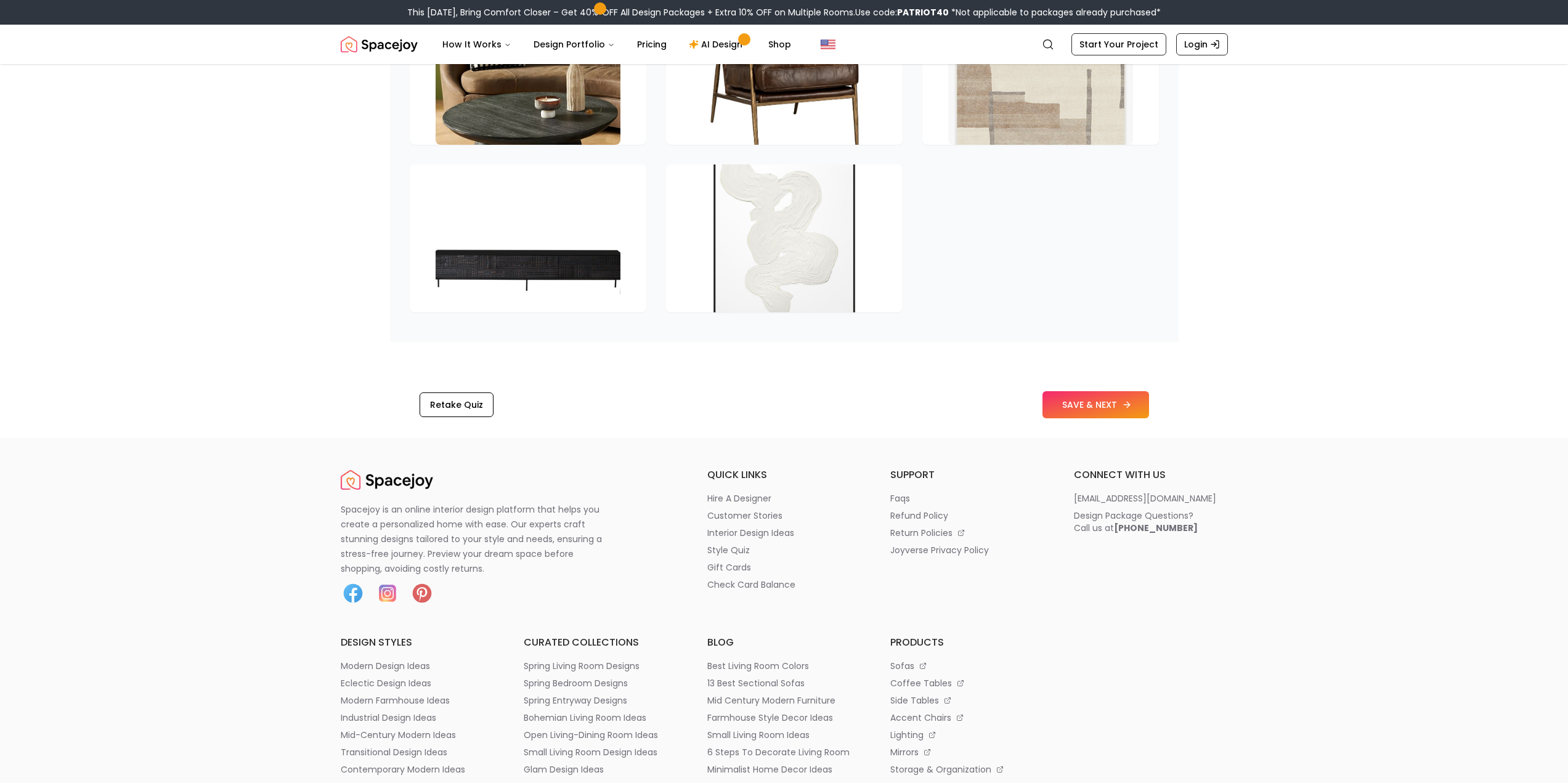
click at [1105, 418] on button "SAVE & NEXT" at bounding box center [1096, 405] width 107 height 27
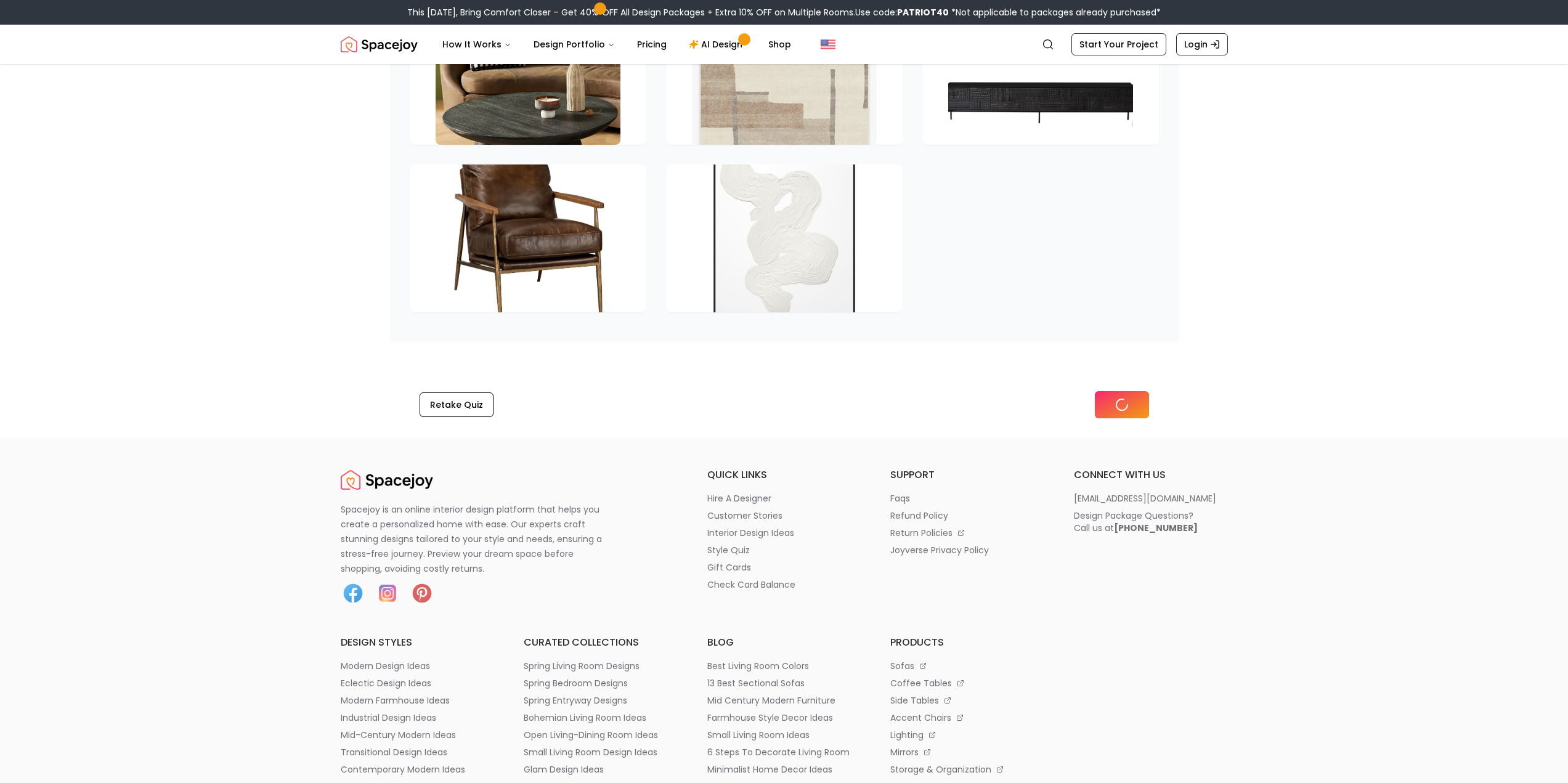
scroll to position [1144, 0]
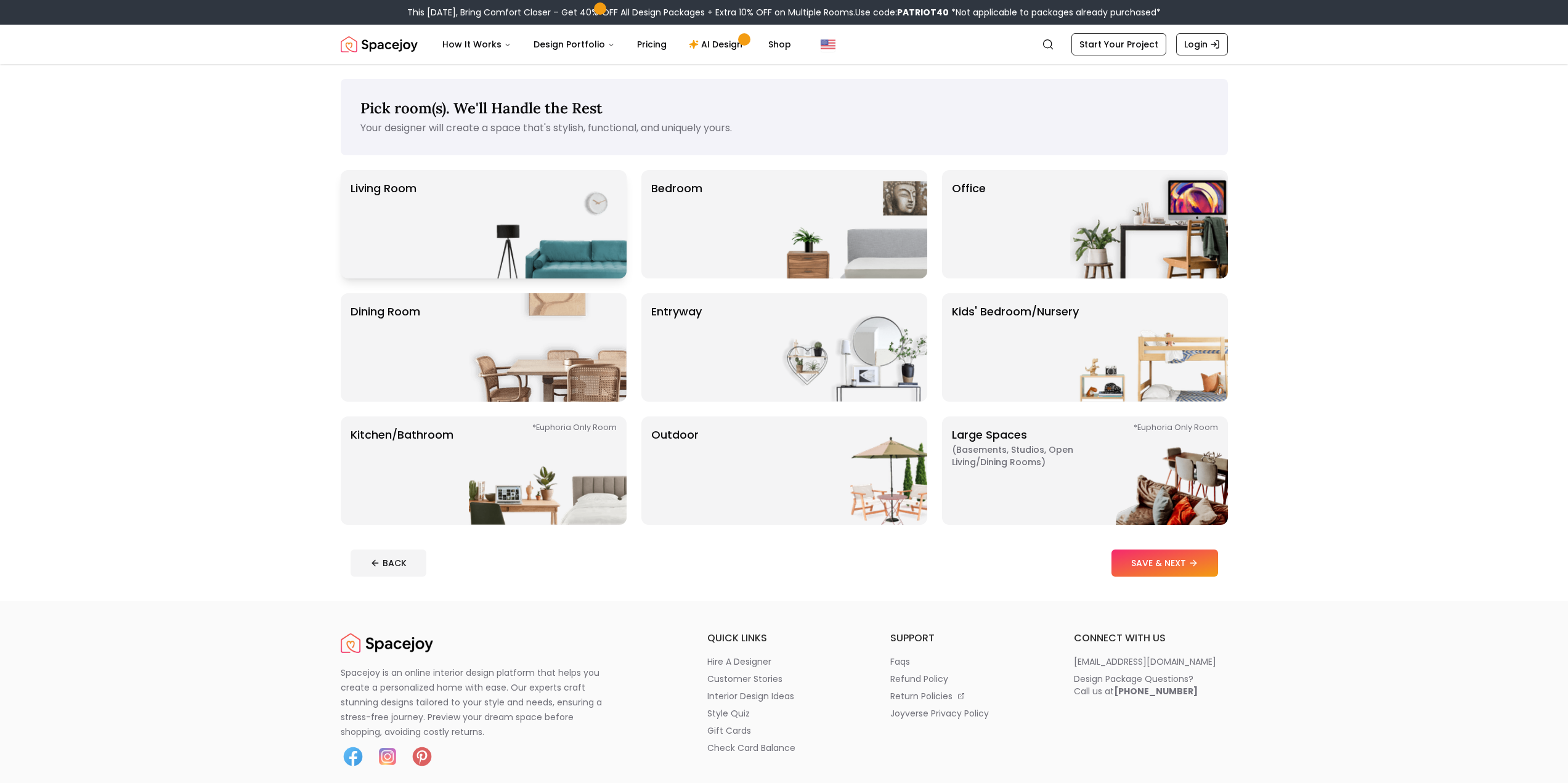
click at [447, 210] on div "Living Room" at bounding box center [483, 225] width 286 height 109
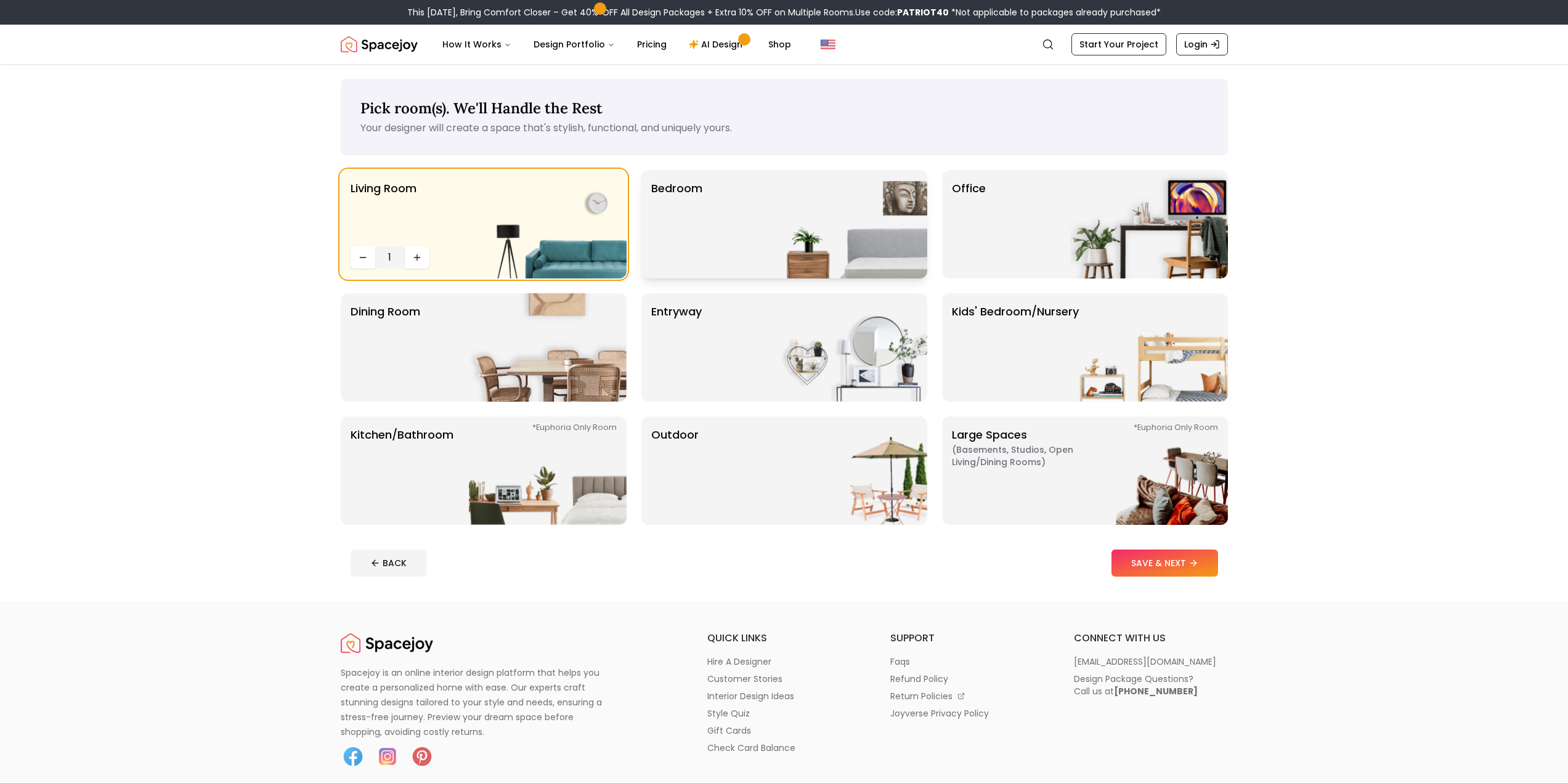
click at [737, 217] on div "Bedroom" at bounding box center [784, 225] width 286 height 109
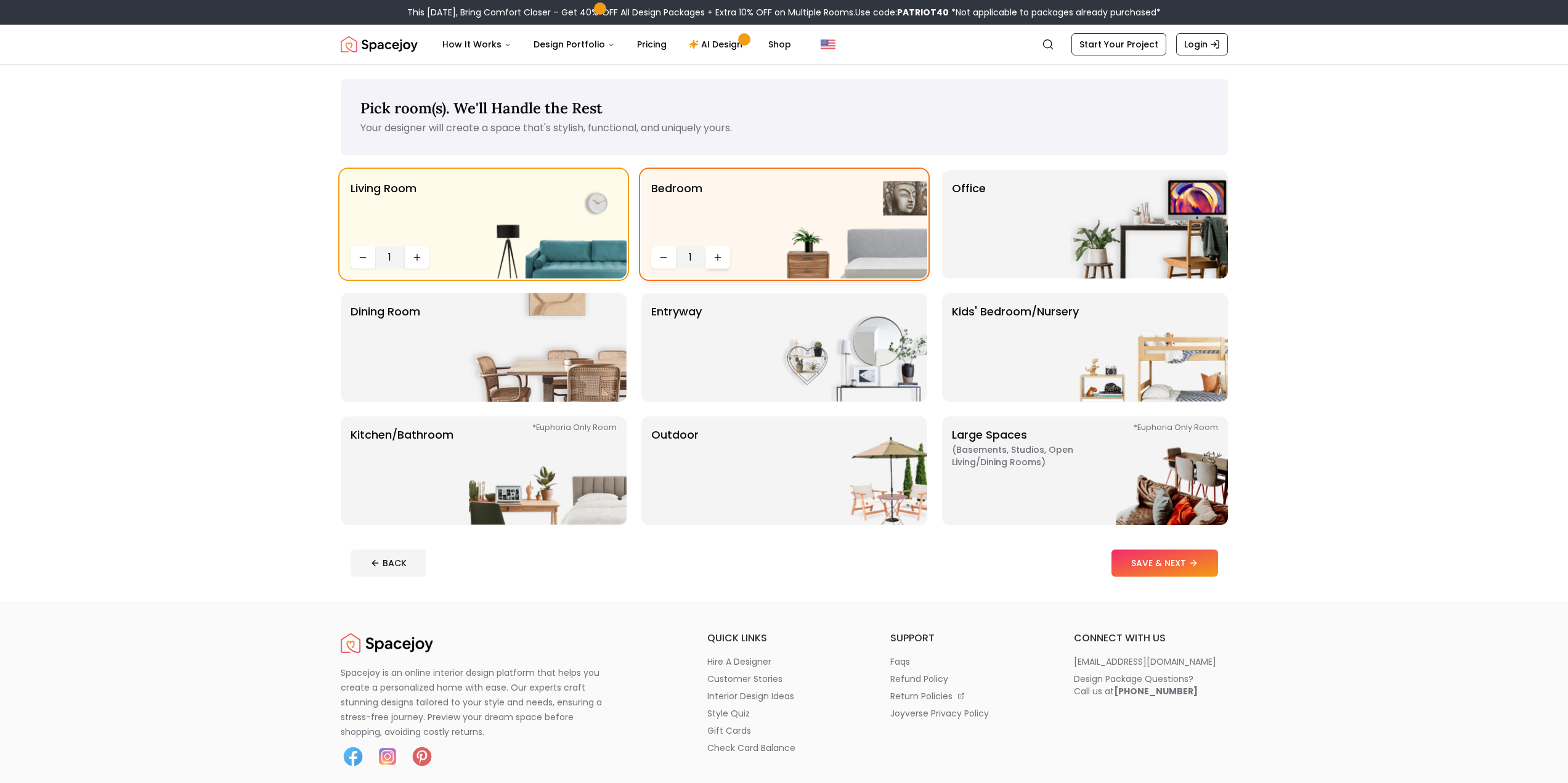
click at [718, 259] on icon "Increase quantity" at bounding box center [718, 257] width 0 height 5
click at [1031, 490] on p "Large Spaces ( Basements, Studios, Open living/dining rooms ) *Euphoria Only Ro…" at bounding box center [1029, 471] width 154 height 89
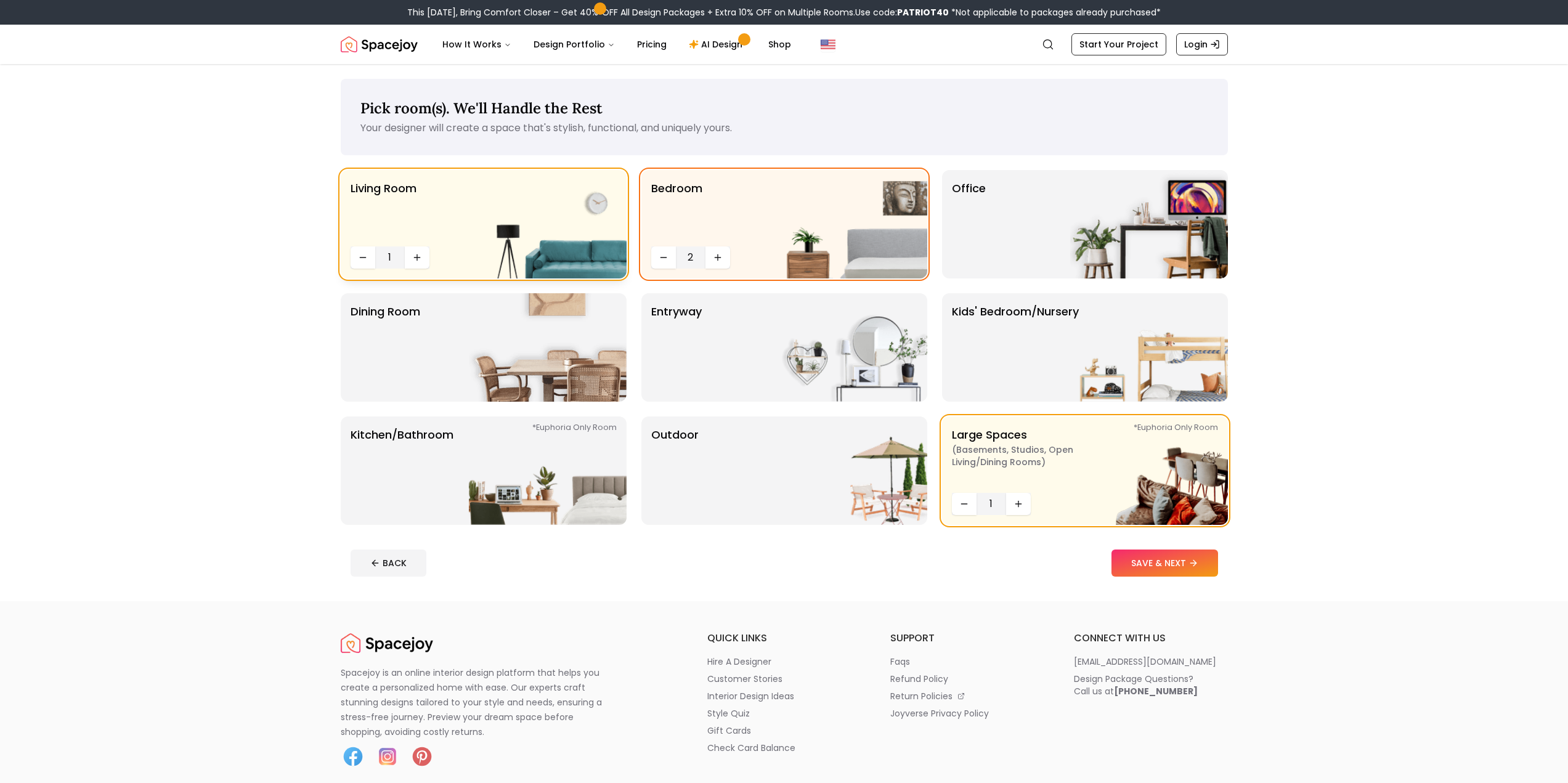
click at [490, 228] on img at bounding box center [547, 225] width 158 height 109
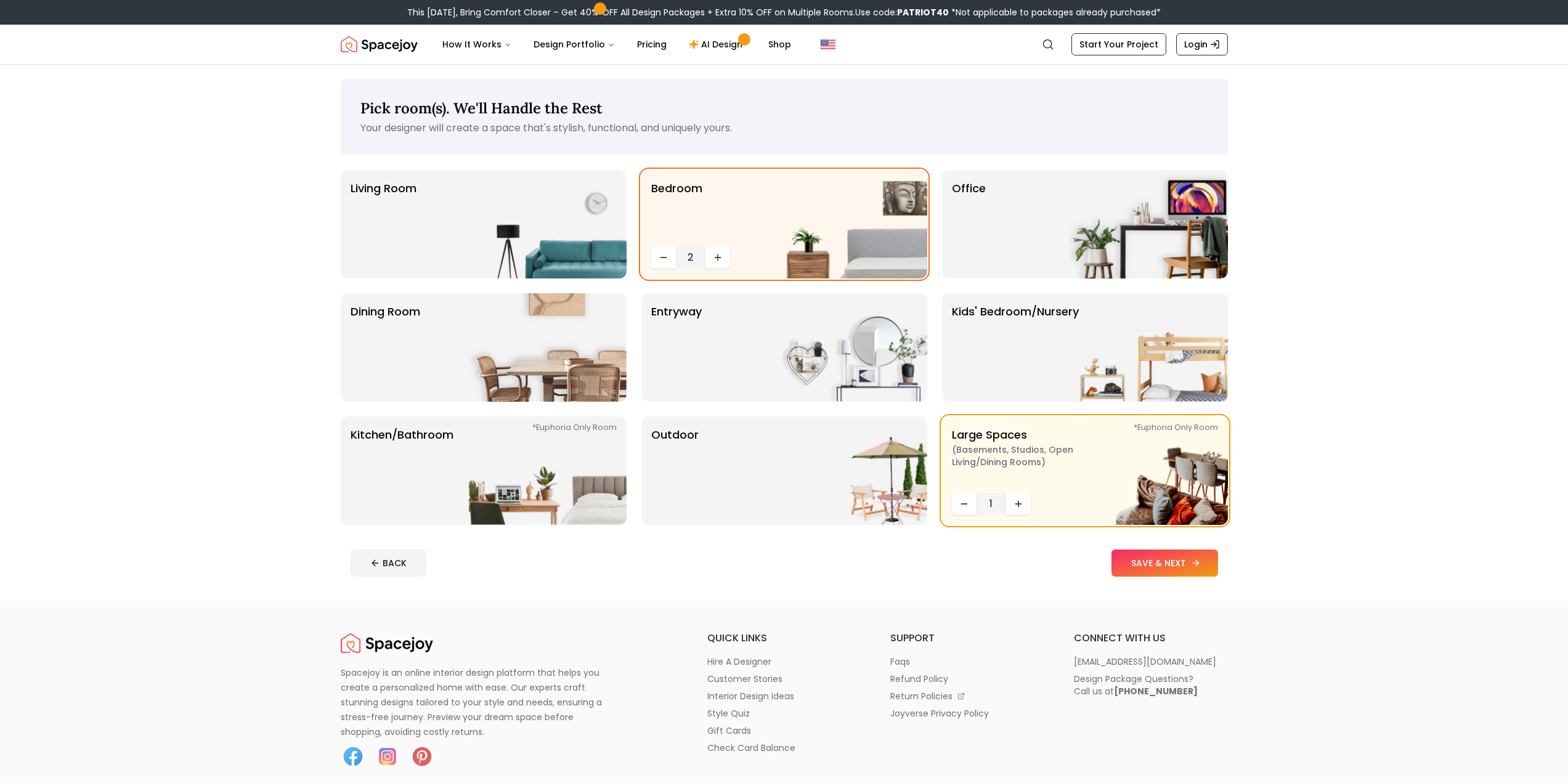
click at [1168, 563] on button "SAVE & NEXT" at bounding box center [1165, 563] width 107 height 27
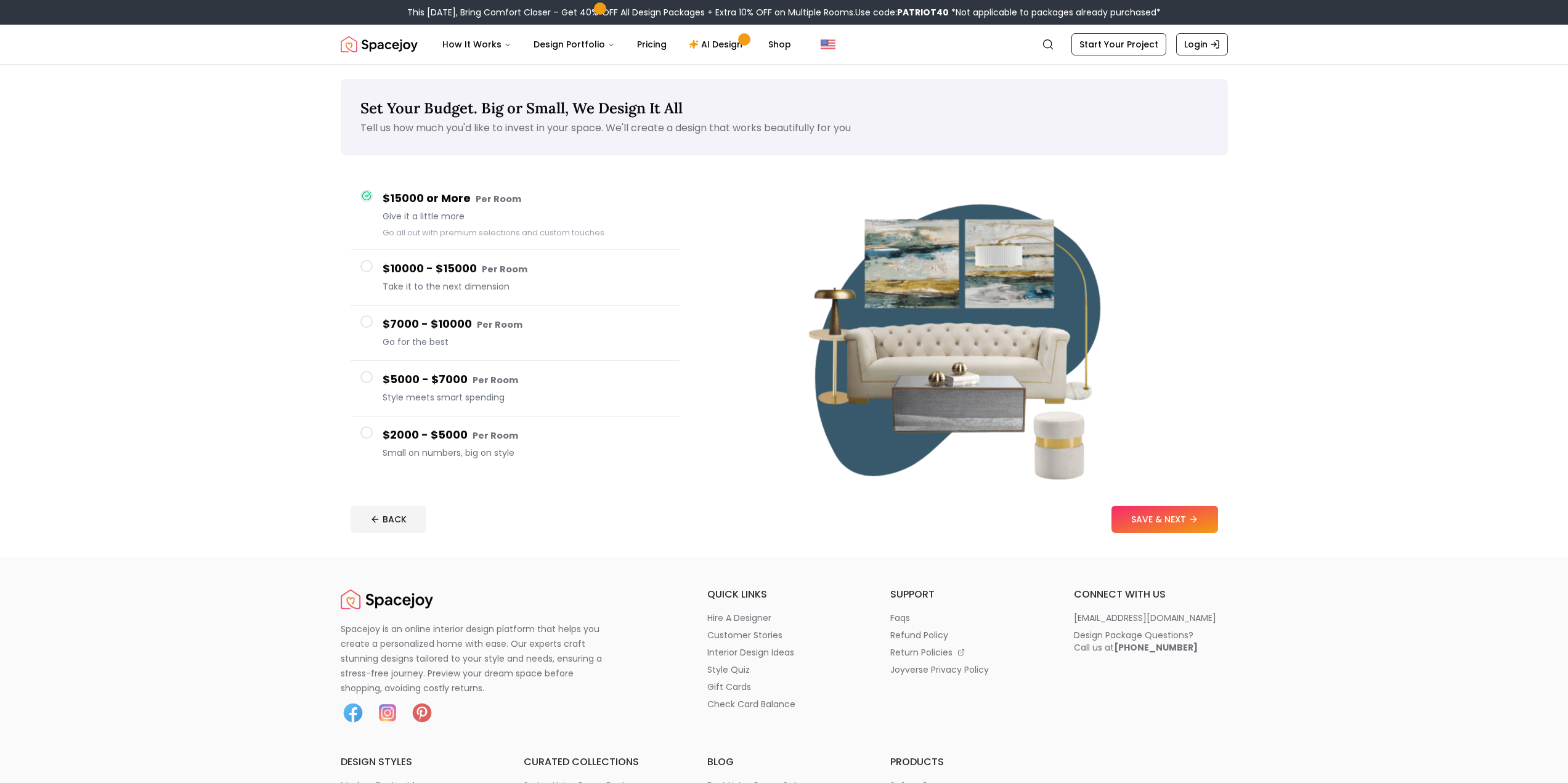
click at [438, 438] on h4 "$2000 - $5000 Per Room" at bounding box center [526, 435] width 287 height 18
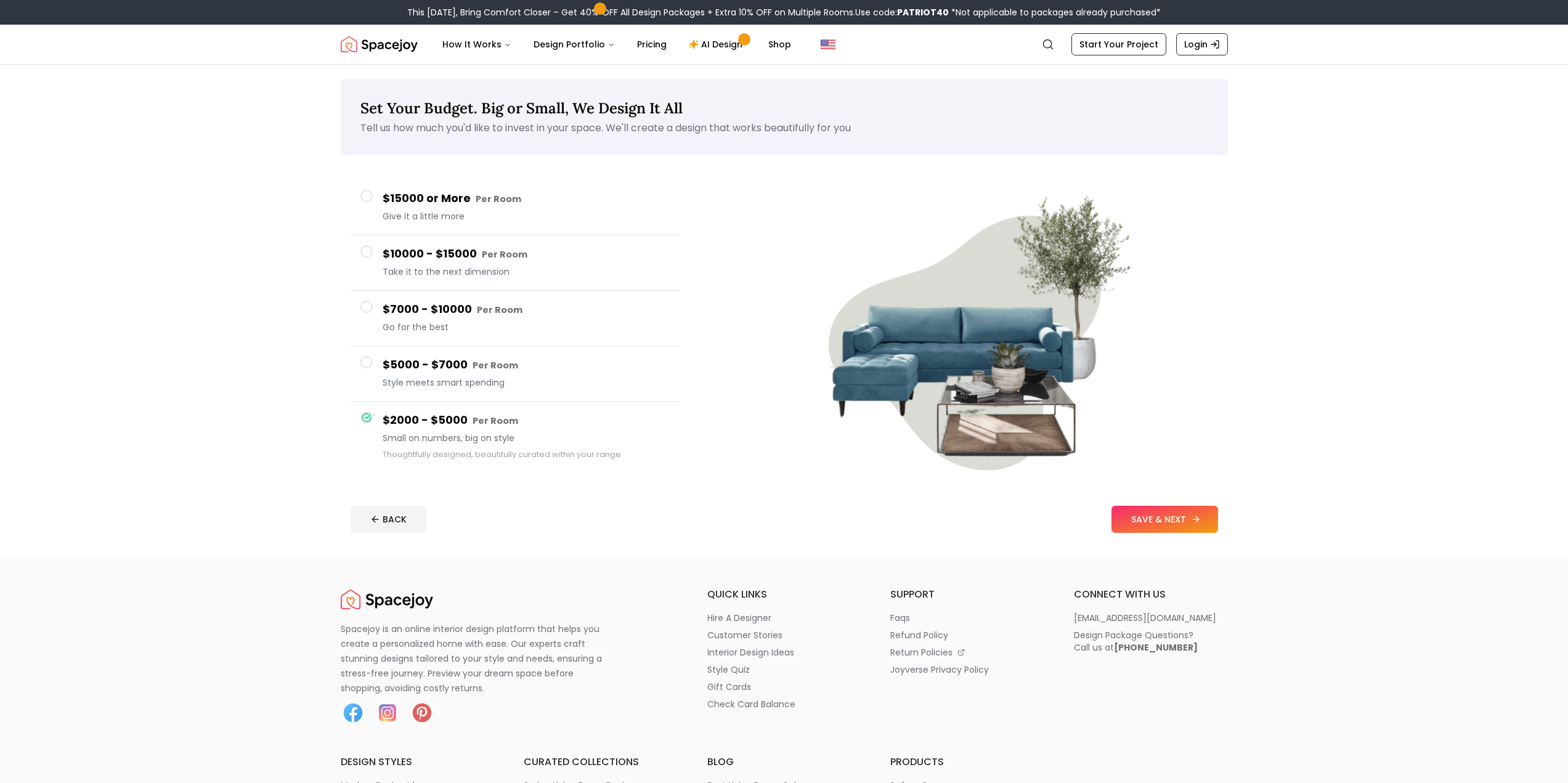
click at [1152, 508] on button "SAVE & NEXT" at bounding box center [1165, 519] width 107 height 27
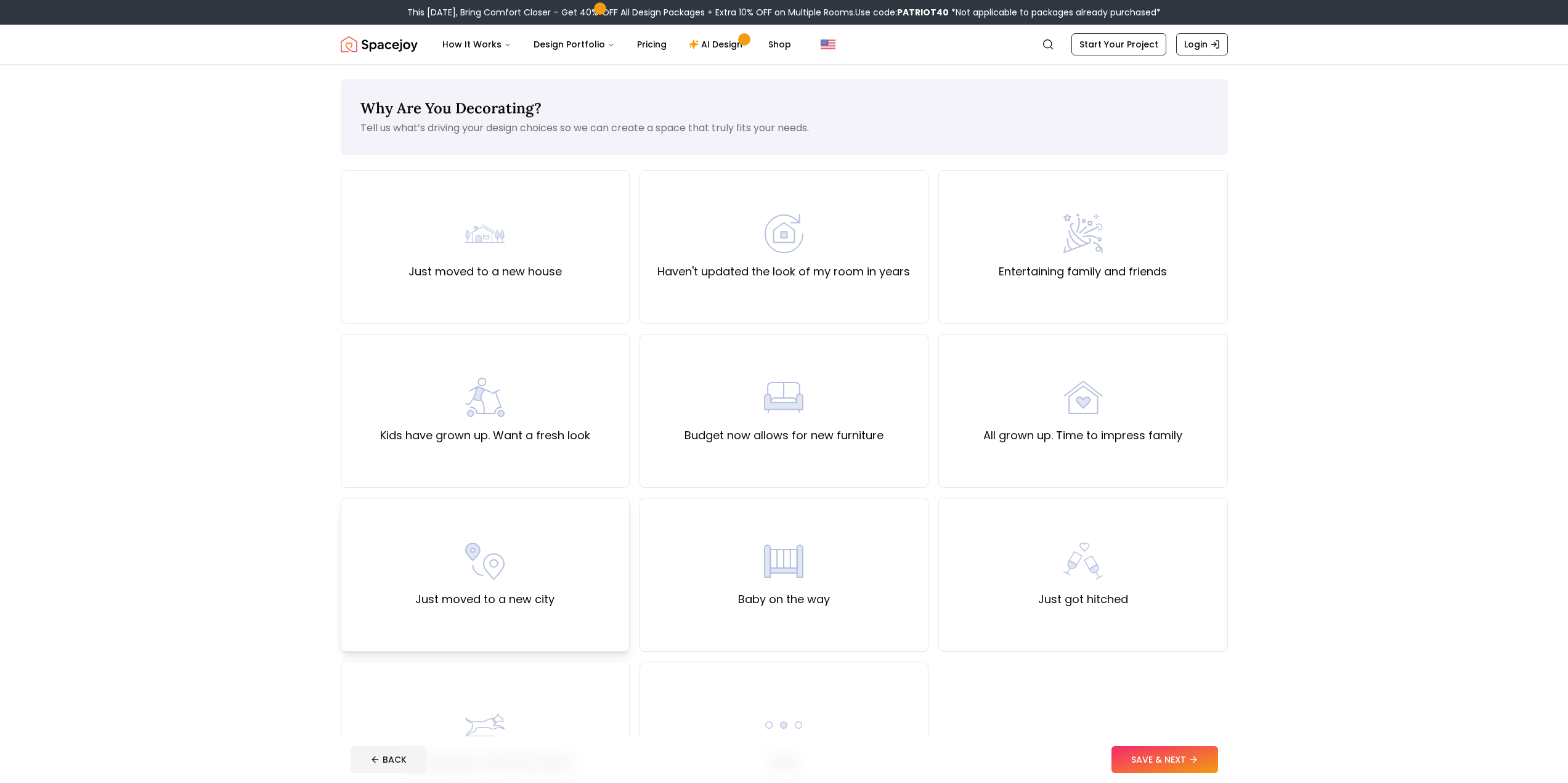
click at [497, 570] on img at bounding box center [485, 561] width 39 height 39
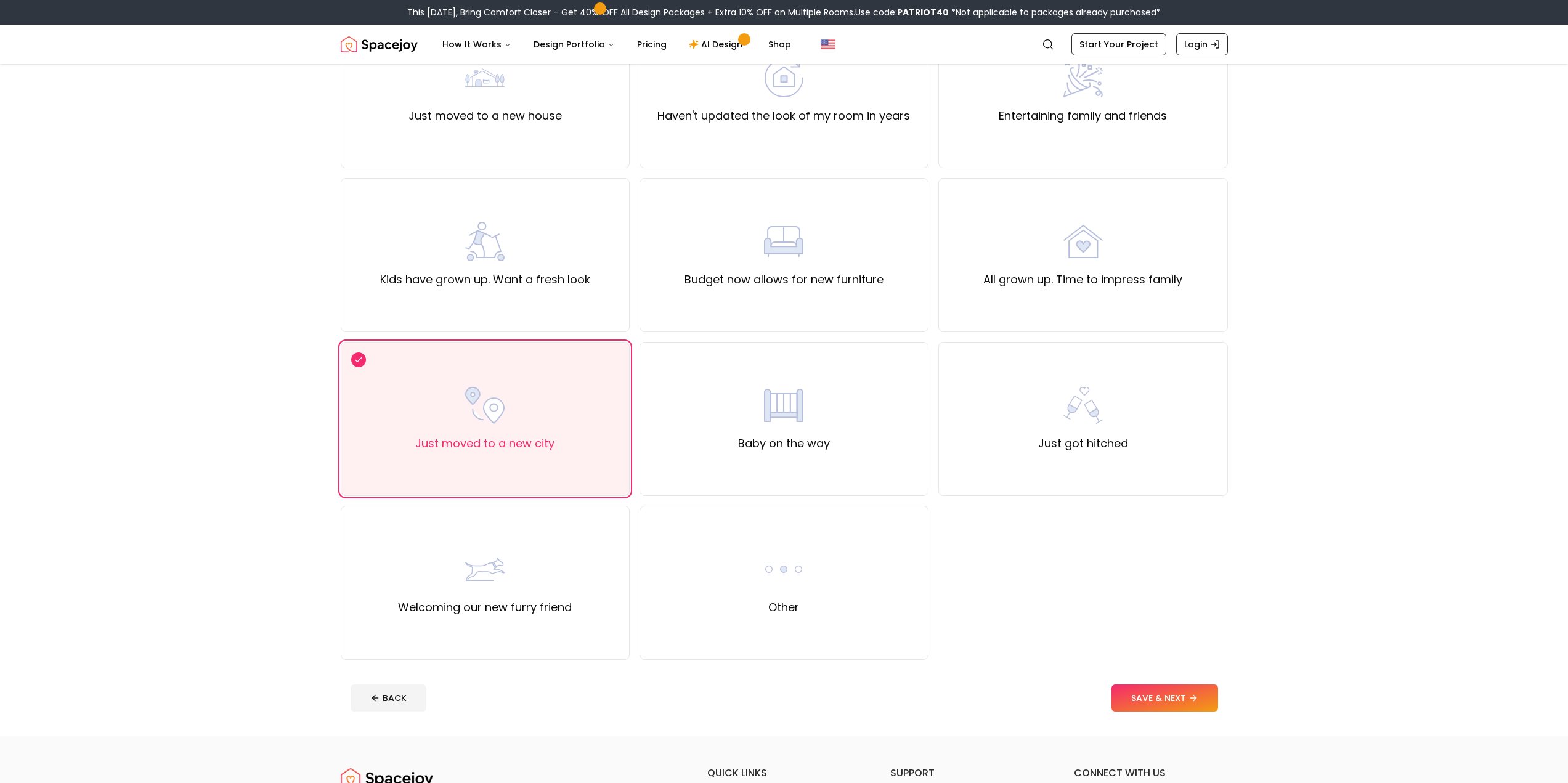
scroll to position [165, 0]
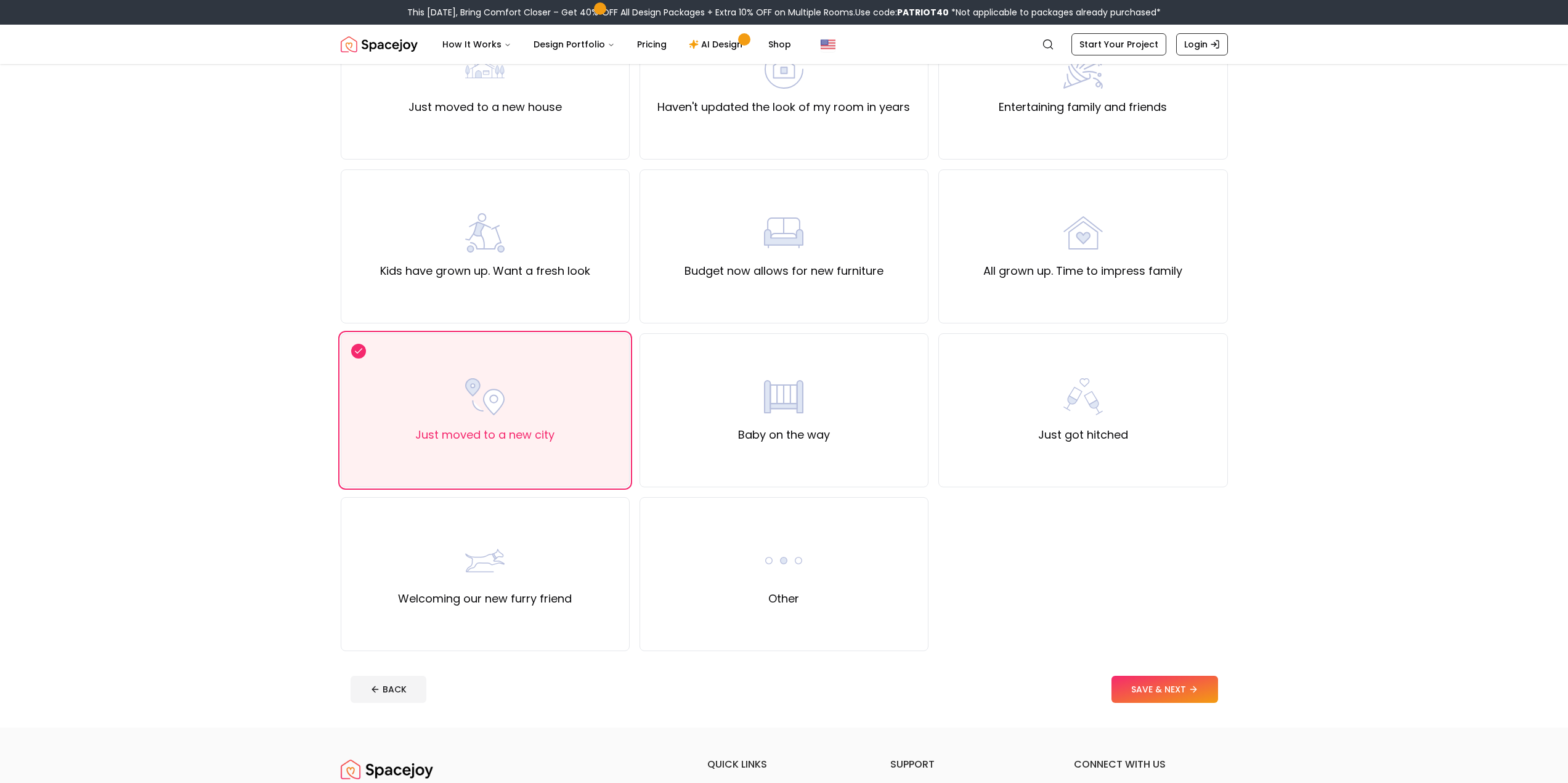
click at [1170, 688] on button "SAVE & NEXT" at bounding box center [1165, 689] width 107 height 27
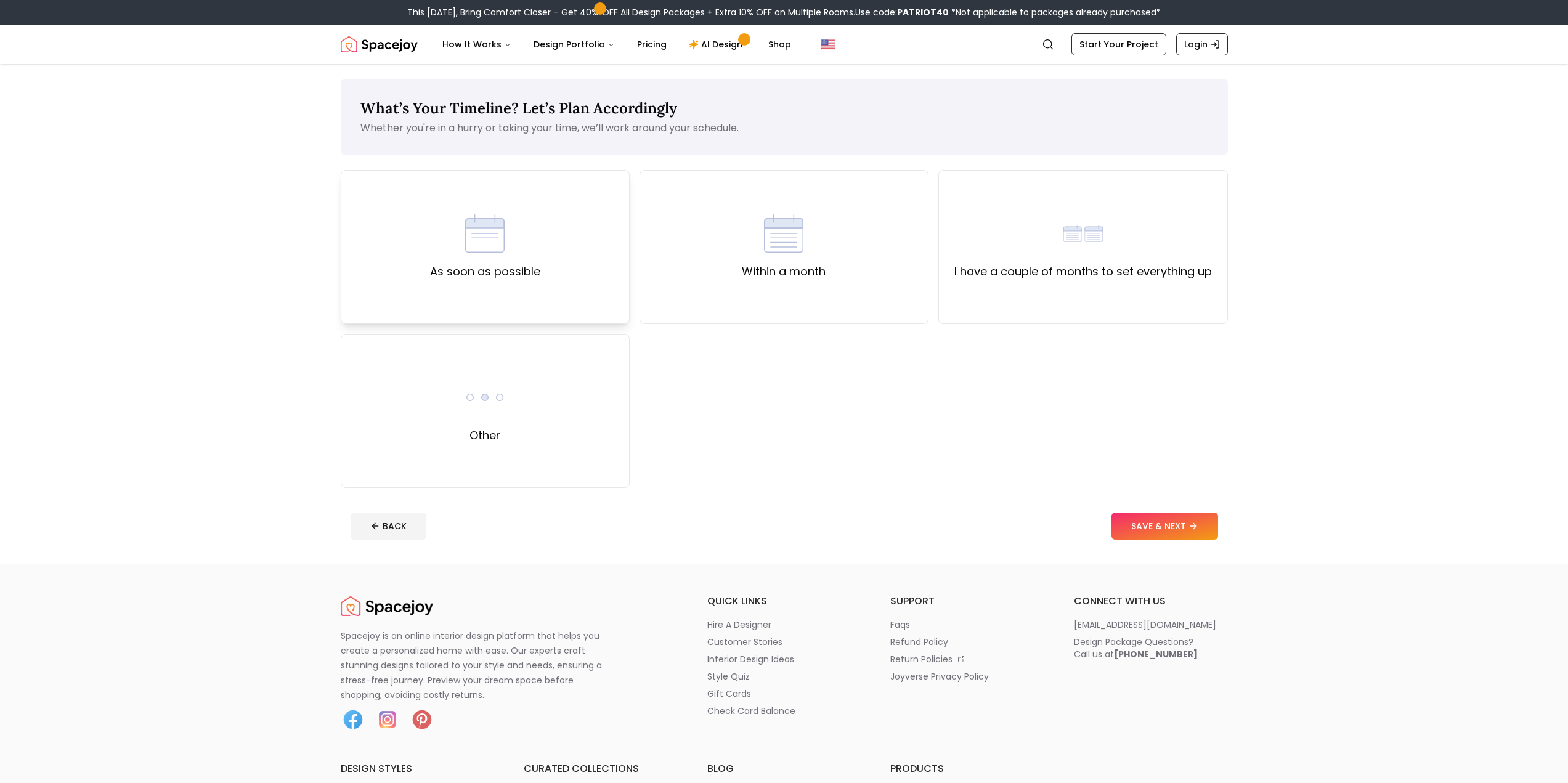
click at [533, 301] on div "As soon as possible" at bounding box center [485, 247] width 289 height 154
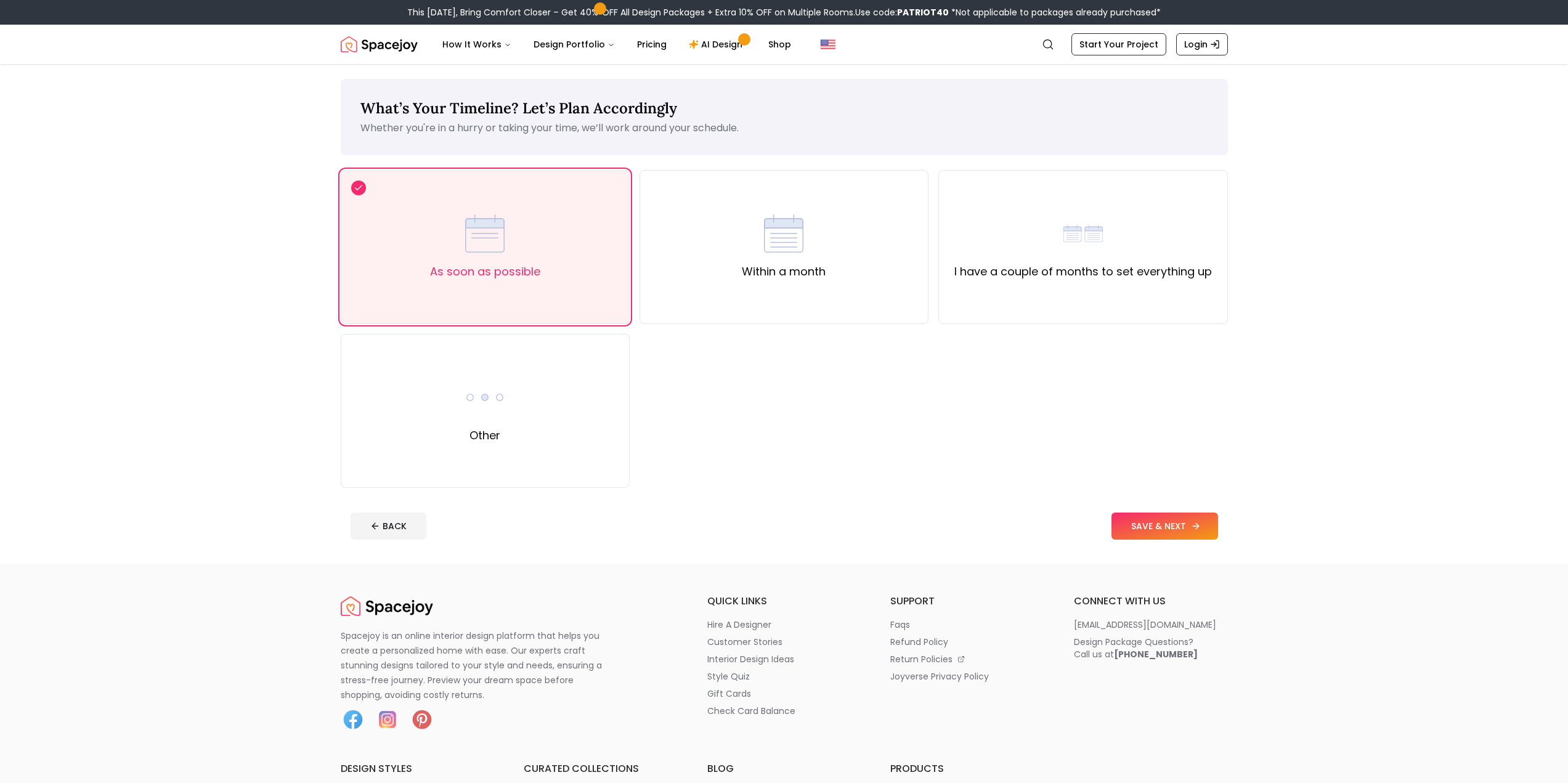
click at [1134, 536] on button "SAVE & NEXT" at bounding box center [1165, 526] width 107 height 27
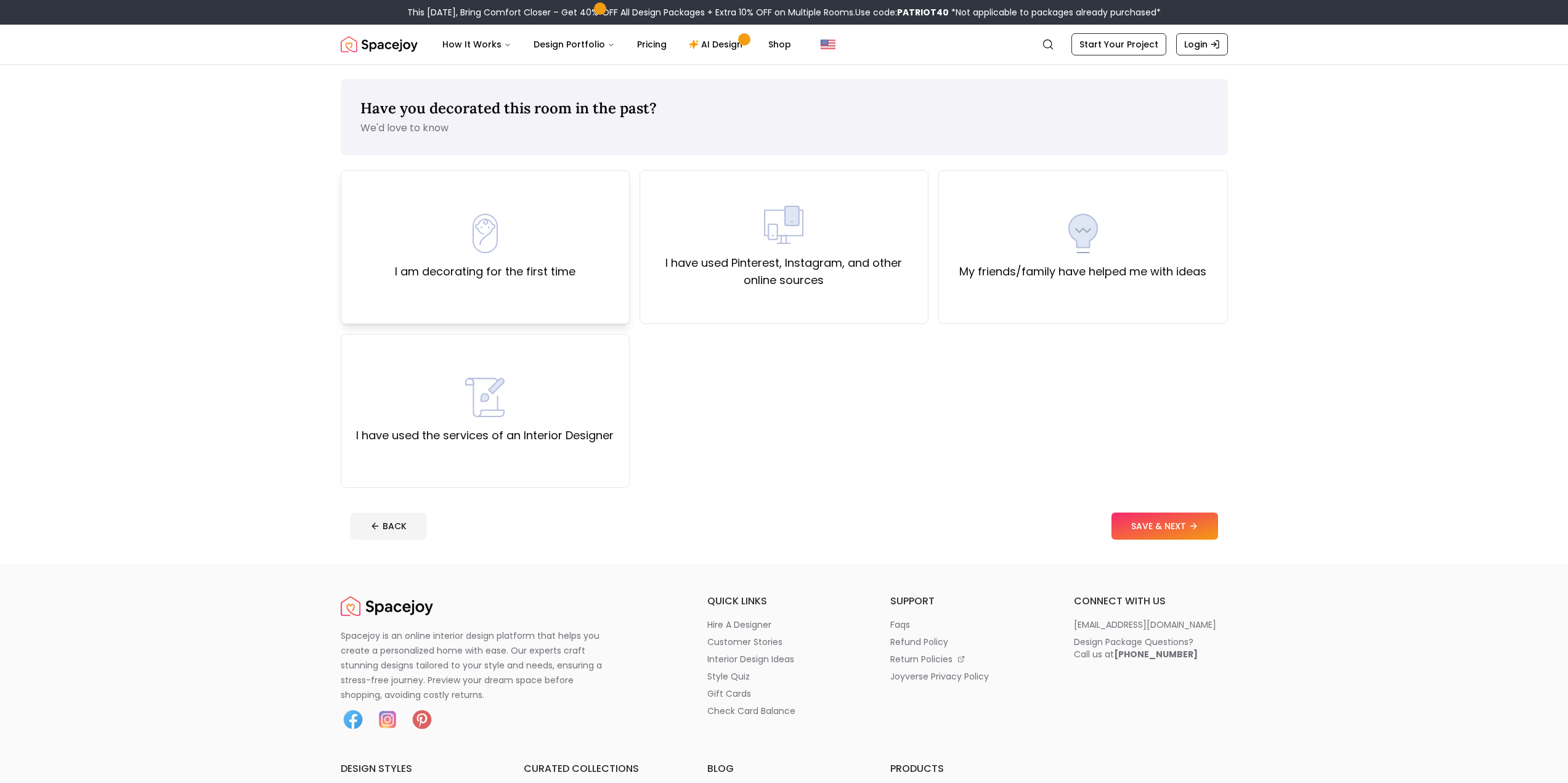
click at [510, 297] on div "I am decorating for the first time" at bounding box center [485, 247] width 289 height 154
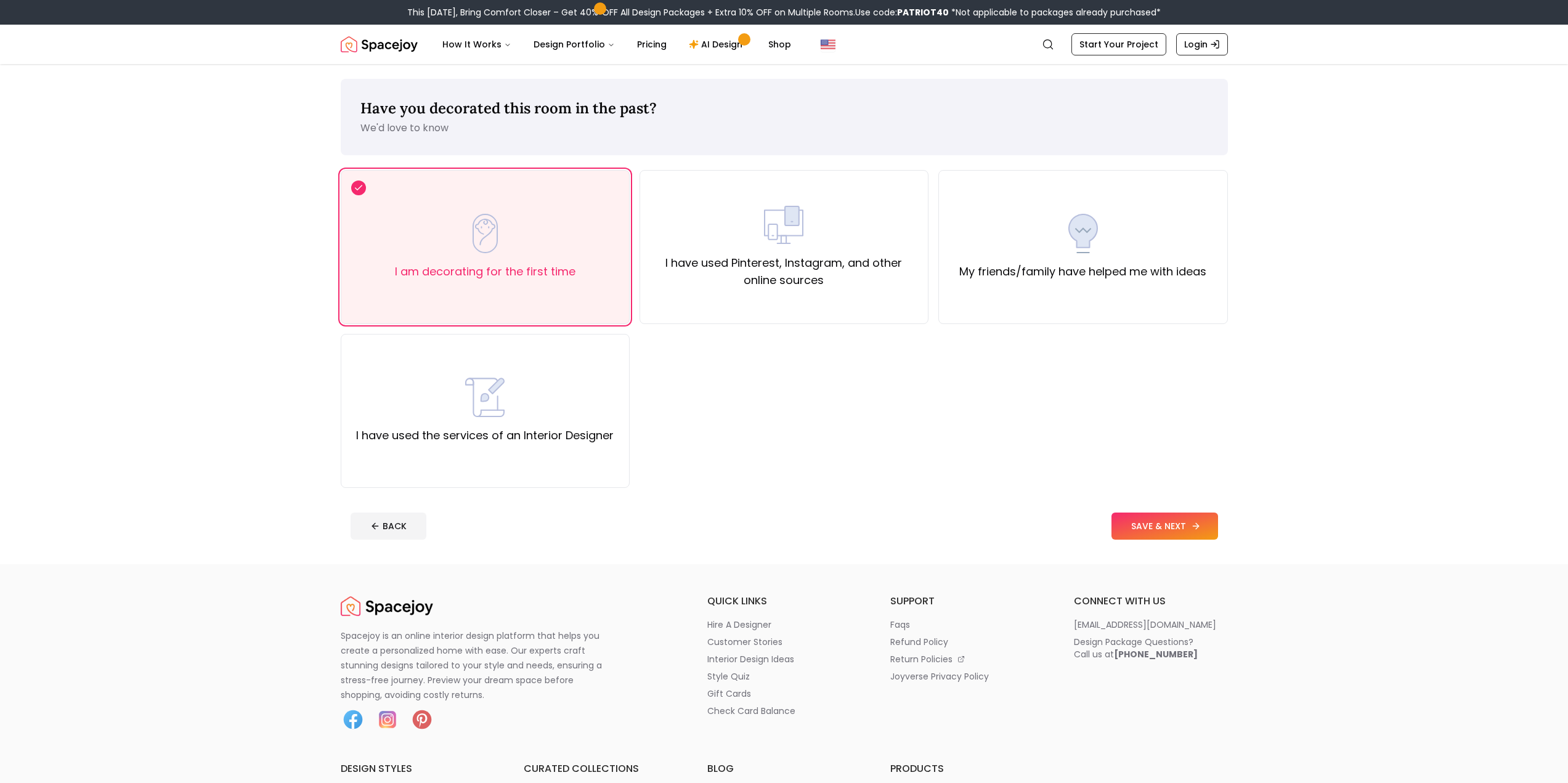
click at [1160, 534] on button "SAVE & NEXT" at bounding box center [1165, 526] width 107 height 27
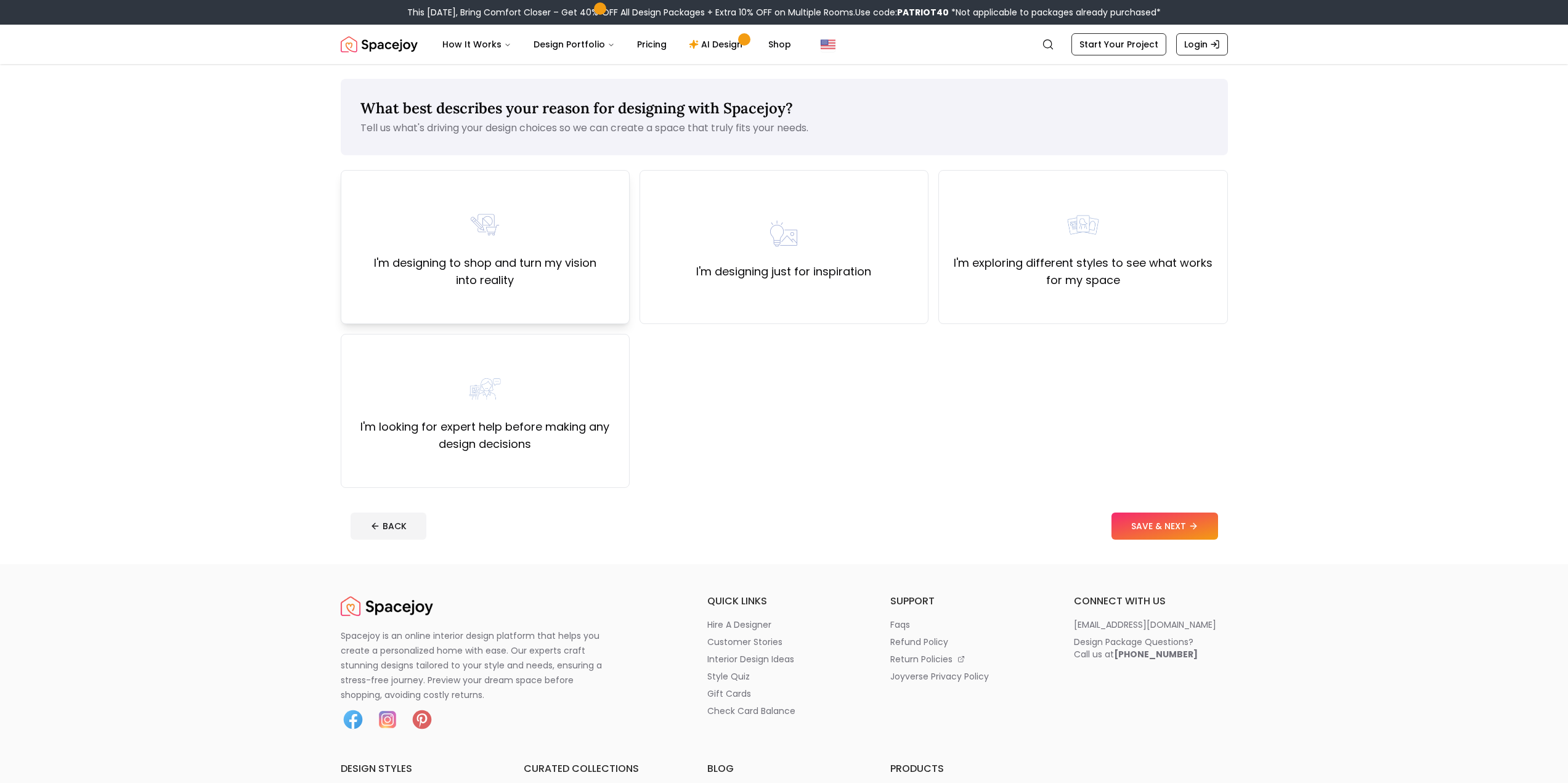
click at [564, 280] on label "I'm designing to shop and turn my vision into reality" at bounding box center [485, 271] width 268 height 35
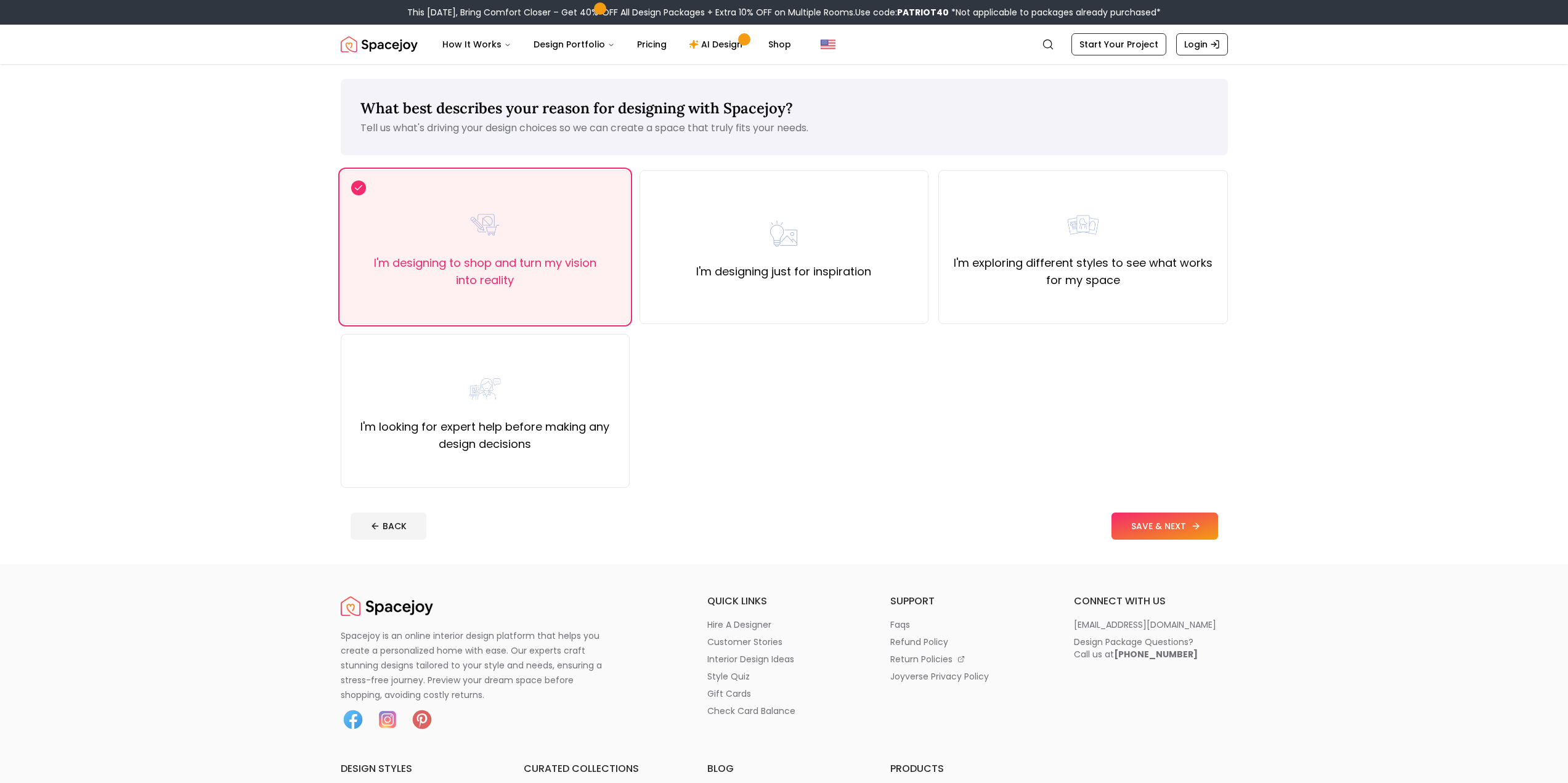
click at [1199, 526] on icon at bounding box center [1195, 526] width 10 height 10
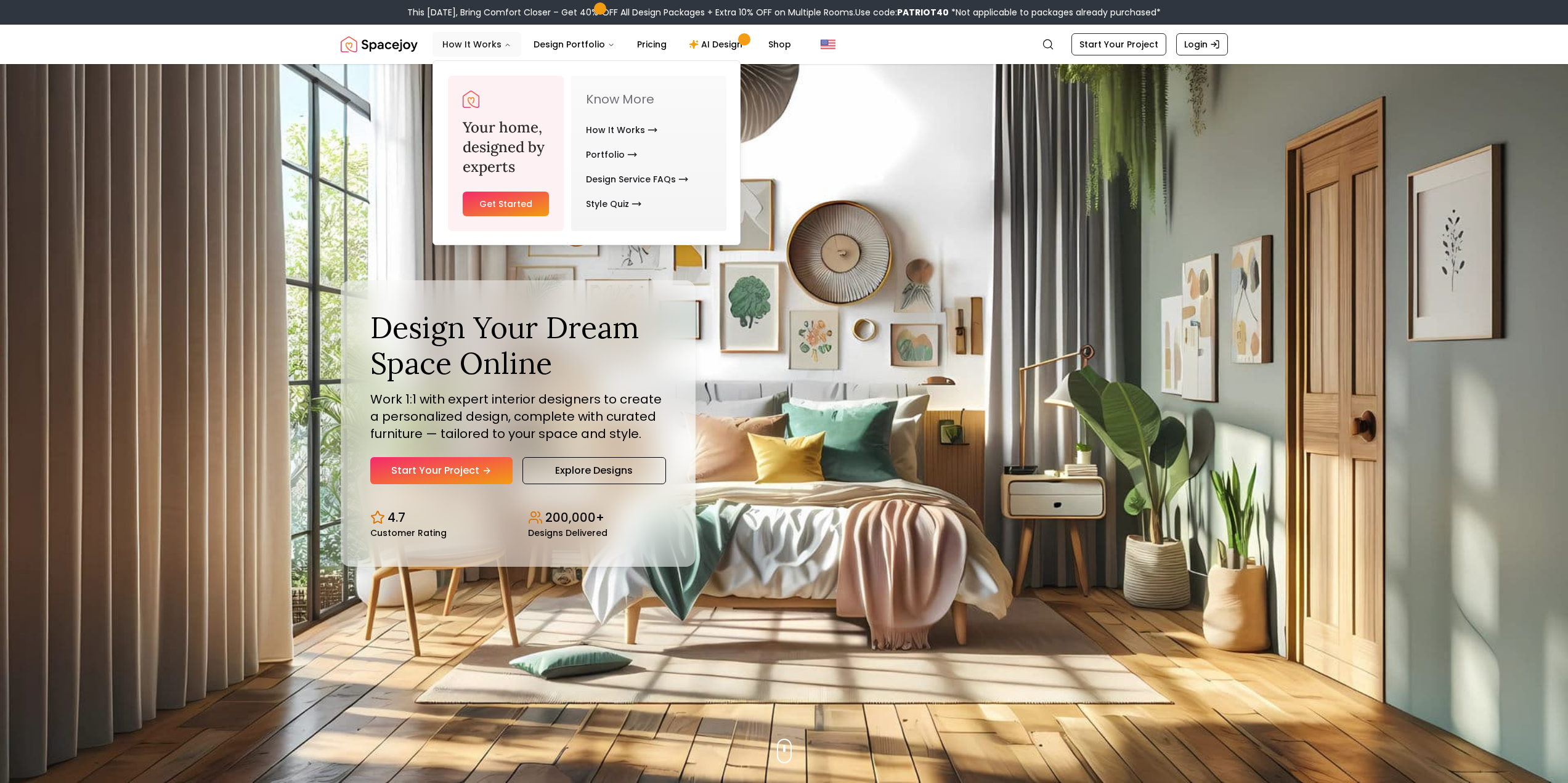
click at [480, 53] on button "How It Works" at bounding box center [477, 45] width 89 height 25
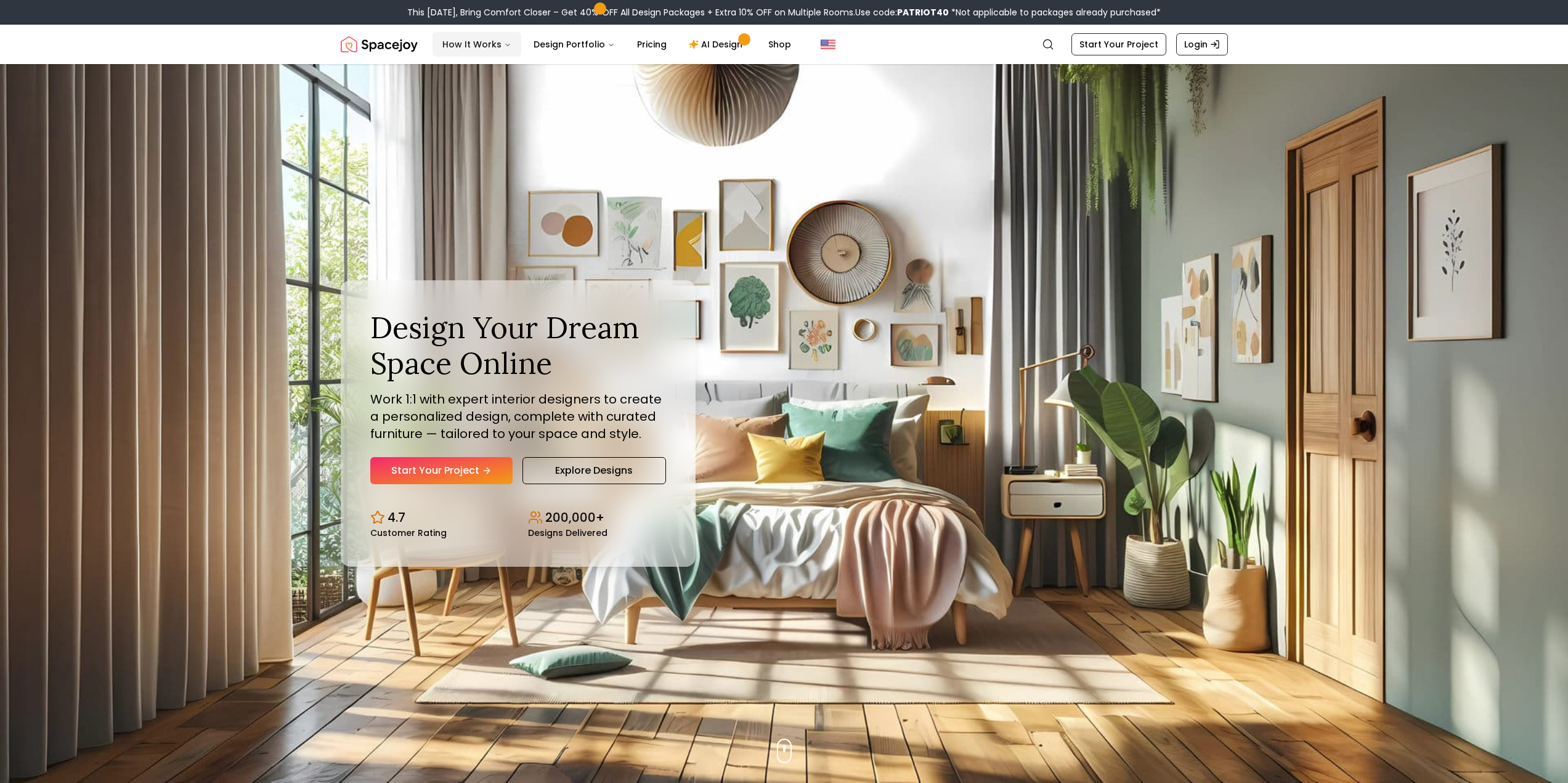
click at [484, 45] on button "How It Works" at bounding box center [477, 45] width 89 height 25
